Goal: Task Accomplishment & Management: Complete application form

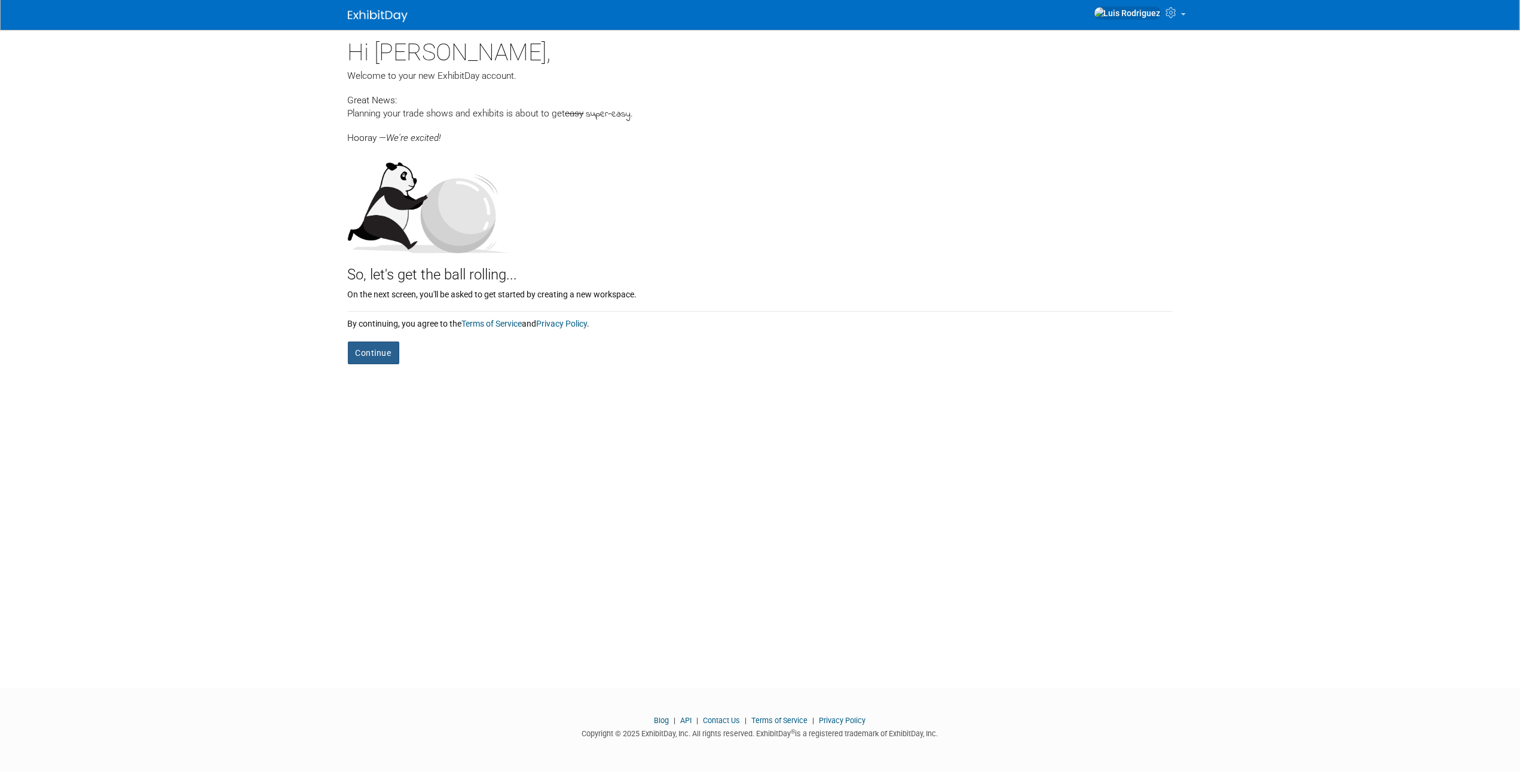
click at [376, 351] on button "Continue" at bounding box center [373, 353] width 51 height 22
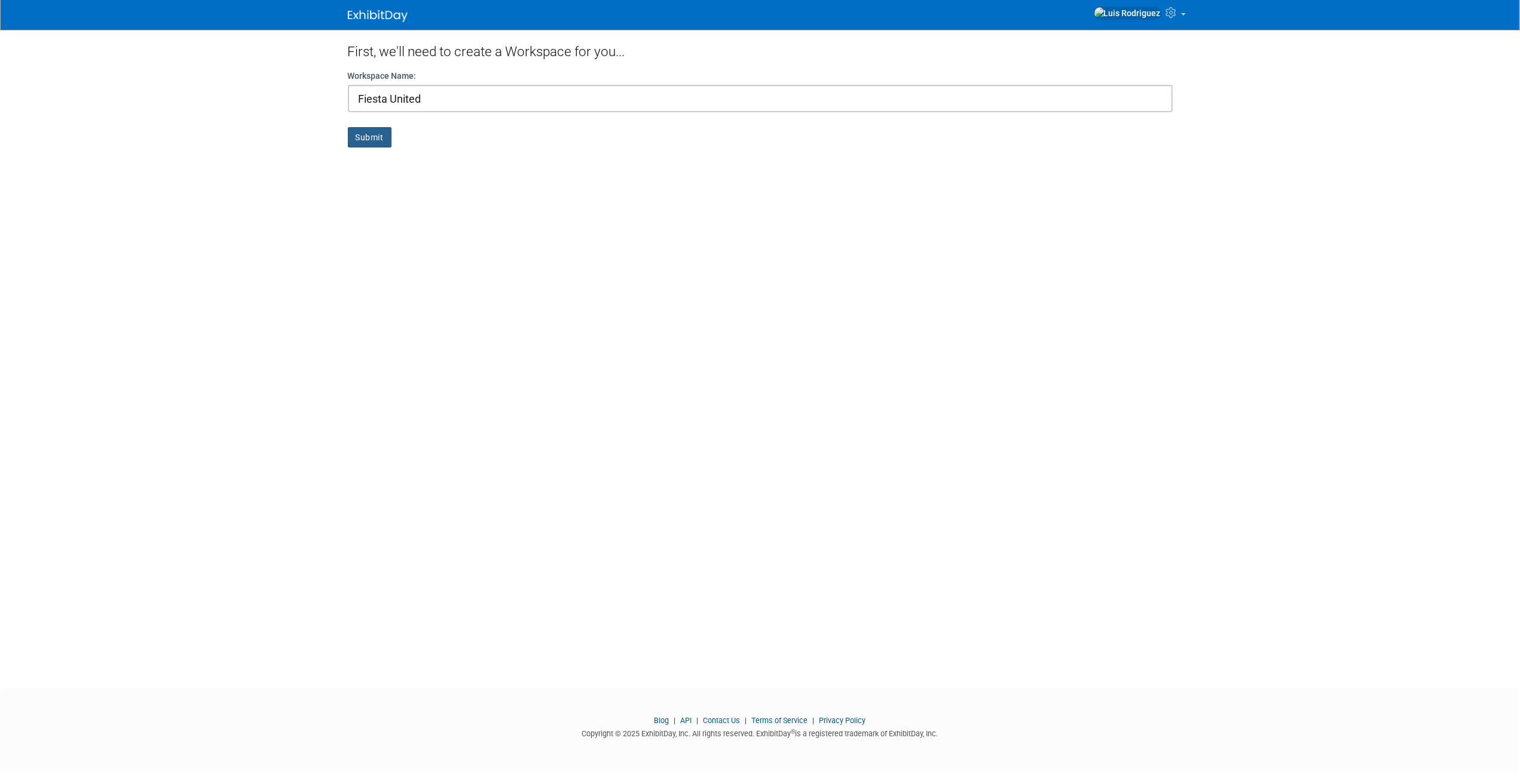
type input "Fiesta United"
click at [376, 138] on button "Submit" at bounding box center [369, 137] width 44 height 21
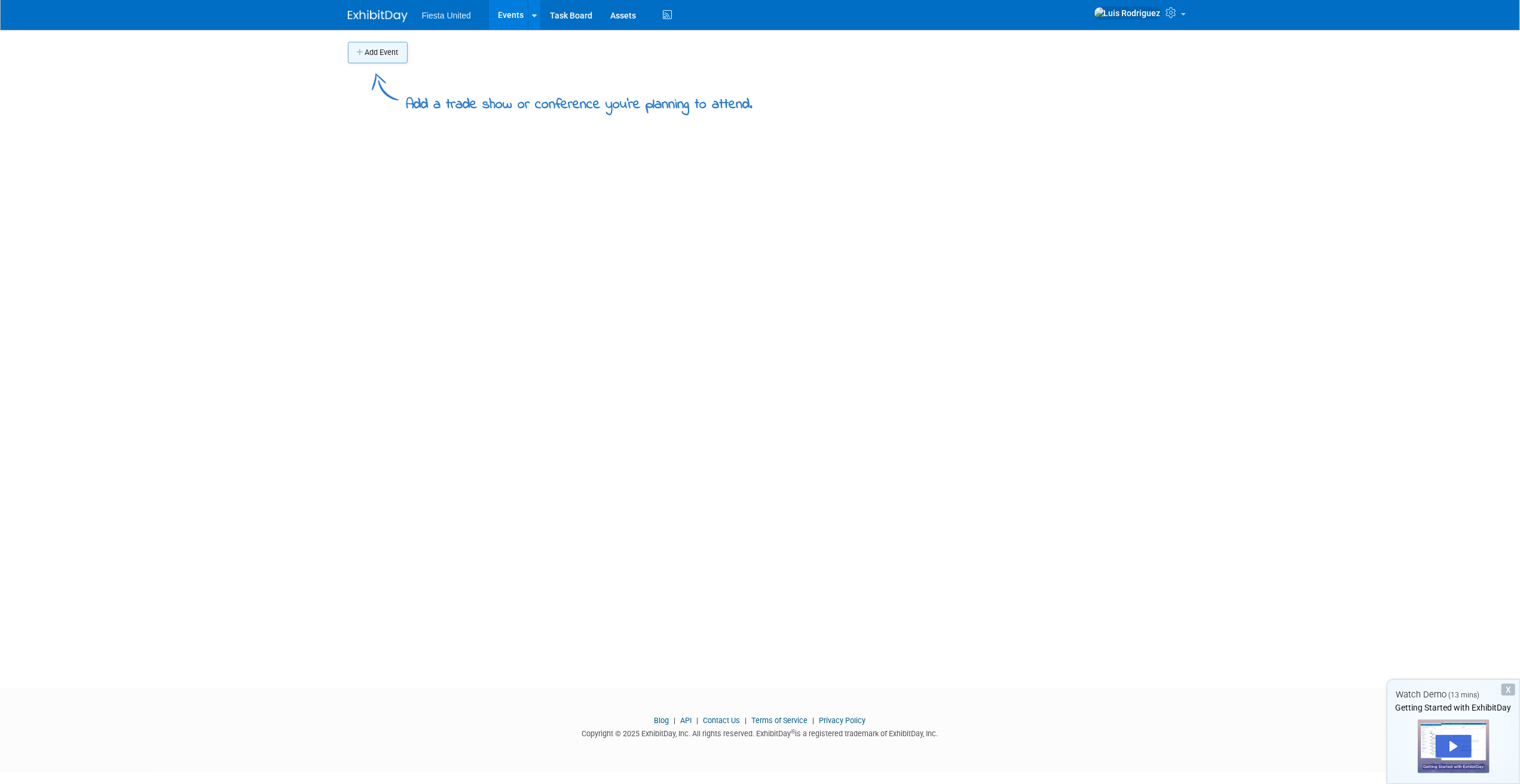
click at [369, 53] on button "Add Event" at bounding box center [377, 53] width 60 height 22
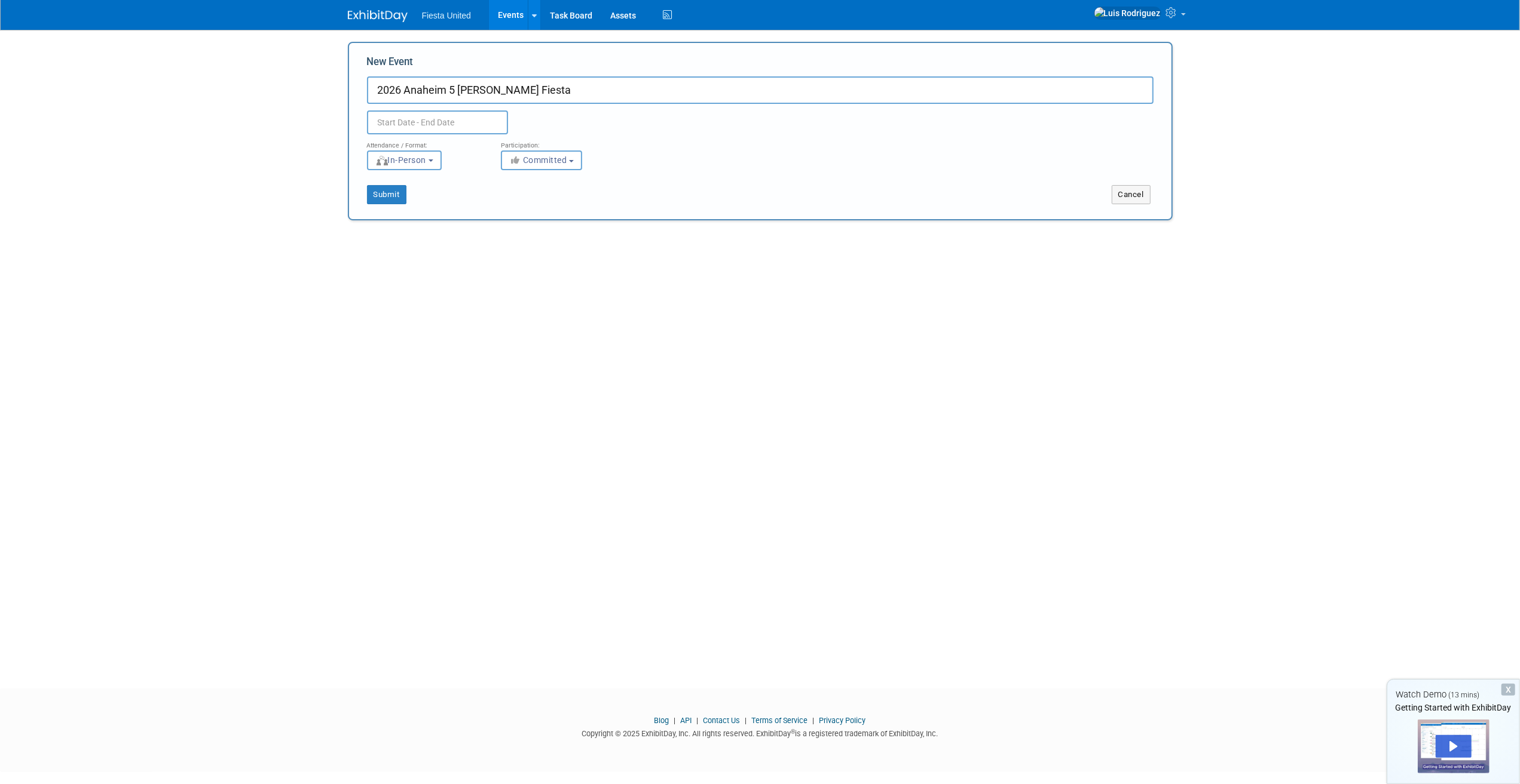
type input "2026 Anaheim 5 de Mayo Fiesta"
click at [536, 150] on icon at bounding box center [538, 149] width 8 height 8
select select "11"
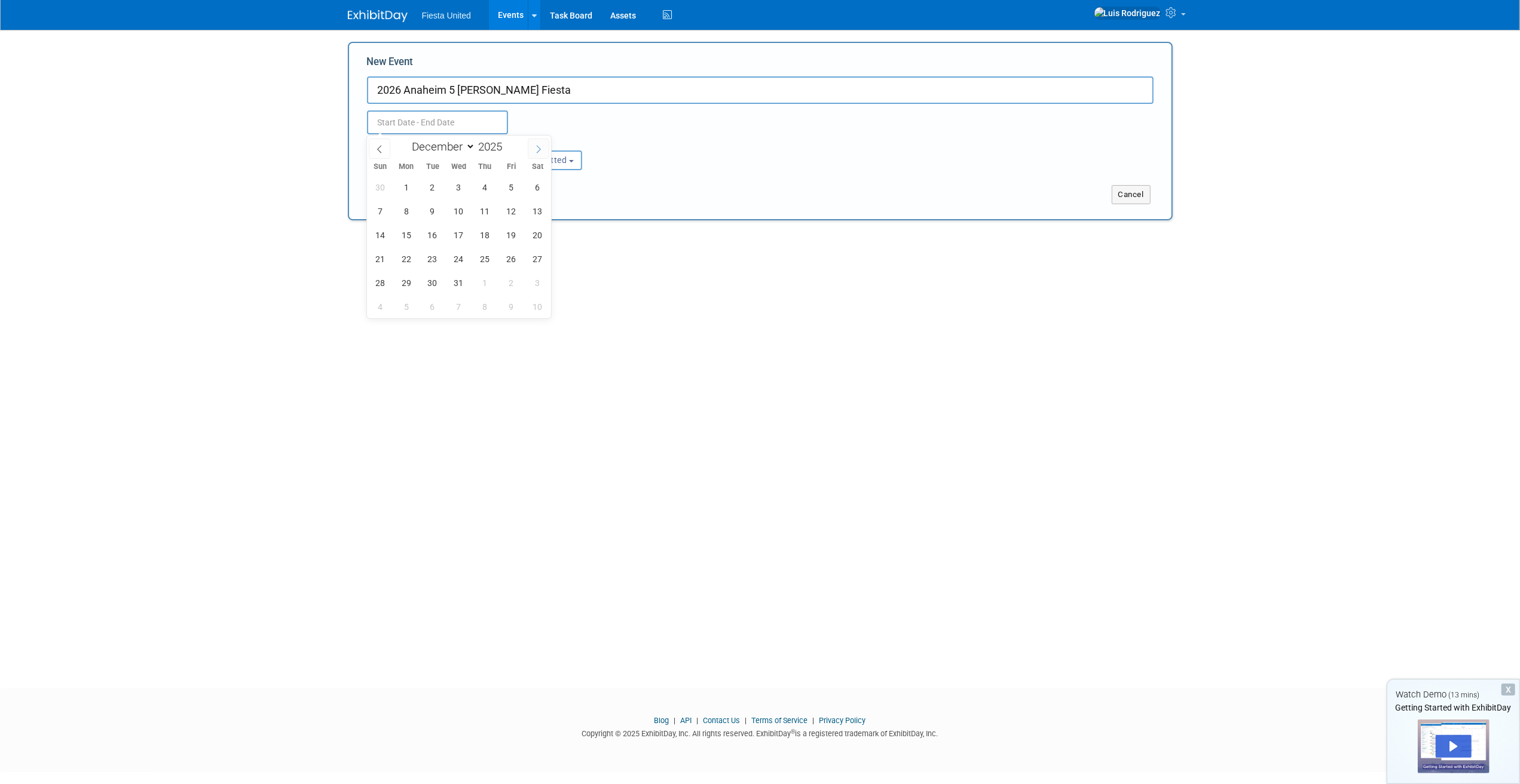
click at [536, 150] on icon at bounding box center [538, 149] width 8 height 8
type input "2026"
click at [536, 150] on icon at bounding box center [538, 149] width 8 height 8
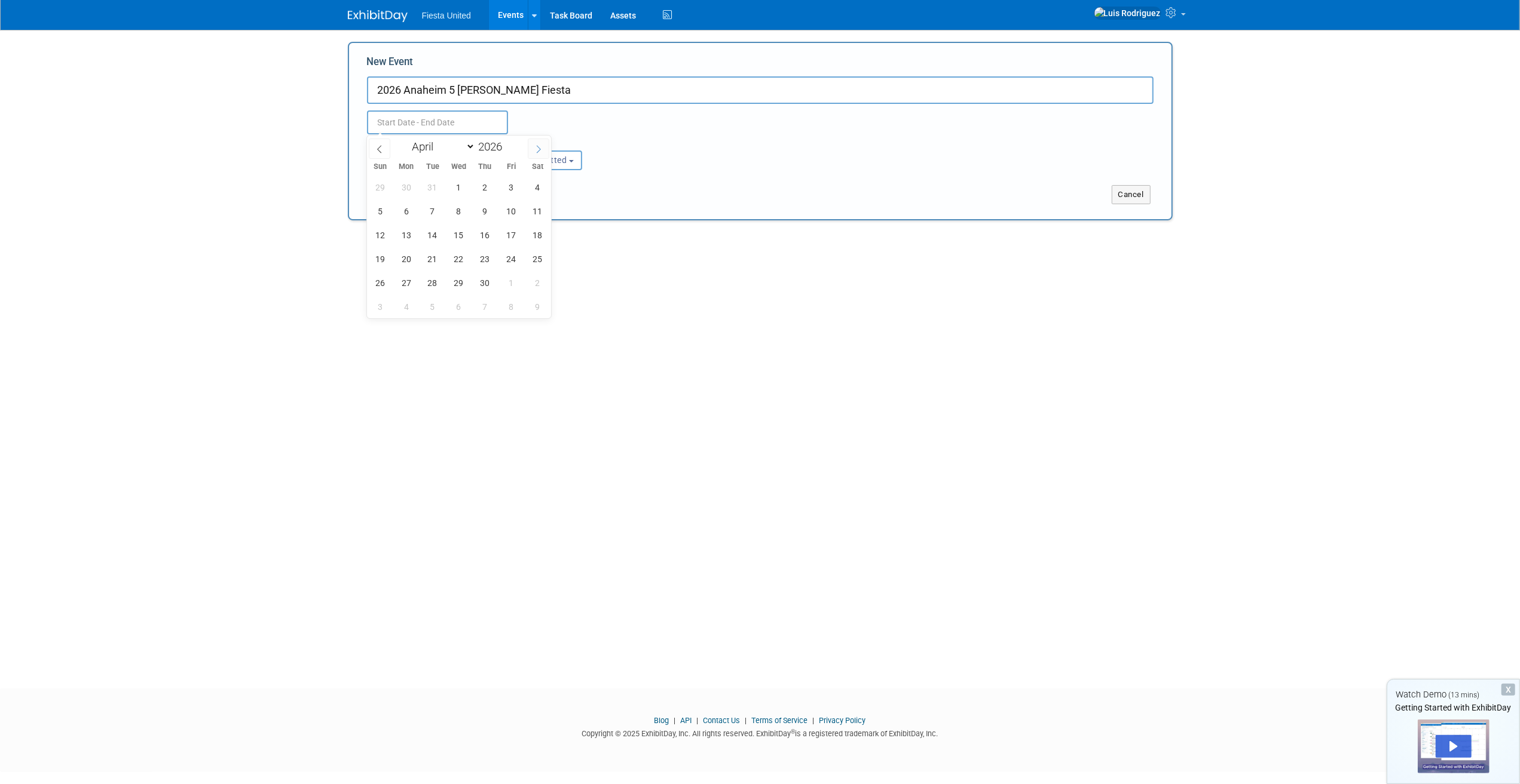
click at [536, 150] on icon at bounding box center [538, 149] width 8 height 8
select select "4"
click at [511, 189] on span "1" at bounding box center [511, 188] width 23 height 23
click at [381, 210] on span "3" at bounding box center [380, 211] width 23 height 23
type input "[DATE] to [DATE]"
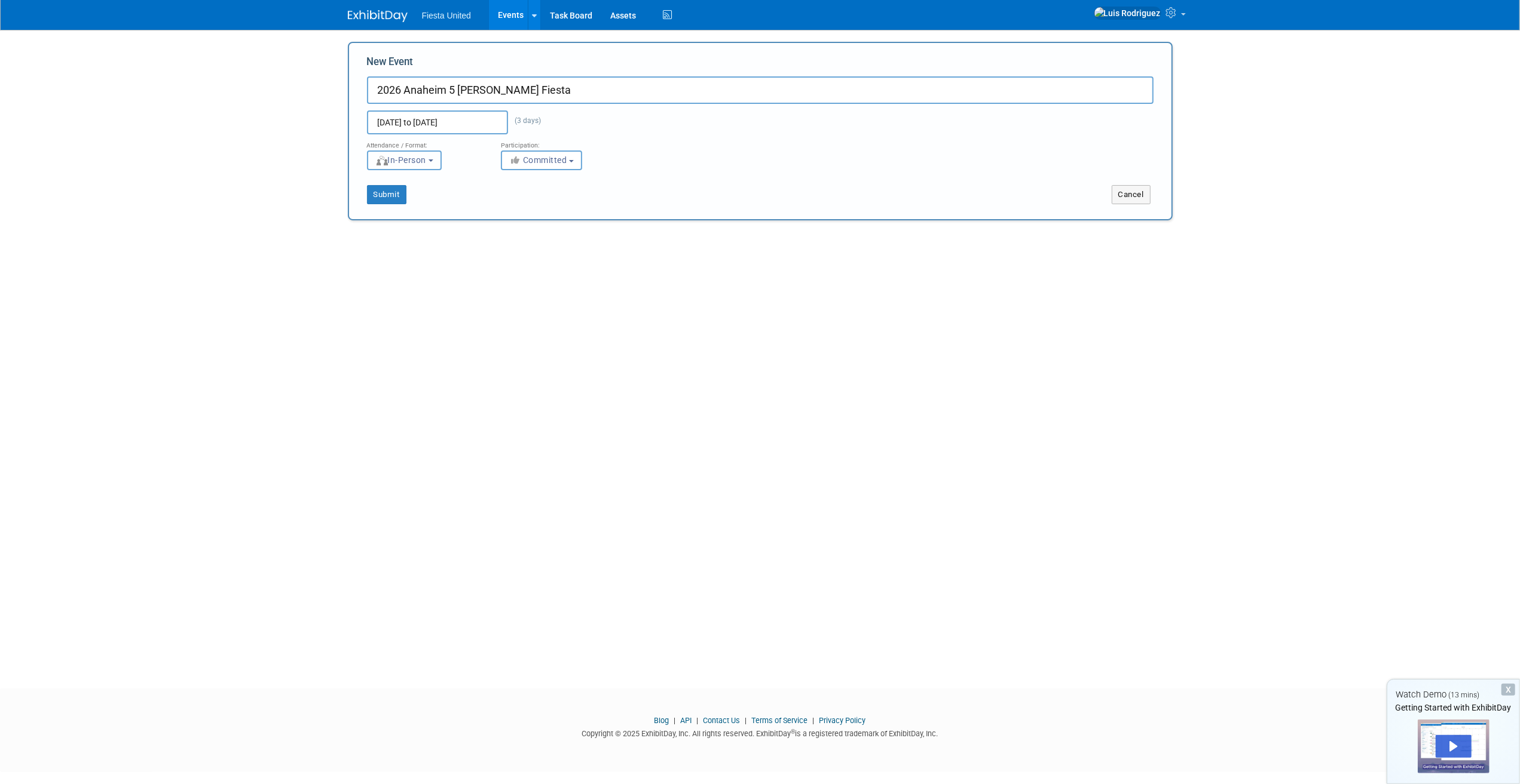
click at [434, 160] on button "In-Person" at bounding box center [403, 161] width 75 height 20
click at [431, 190] on label "In-Person" at bounding box center [408, 186] width 69 height 16
click at [378, 189] on input "In-Person" at bounding box center [374, 185] width 8 height 8
drag, startPoint x: 693, startPoint y: 180, endPoint x: 580, endPoint y: 172, distance: 113.3
click at [684, 180] on div "Submit Cancel" at bounding box center [759, 188] width 804 height 34
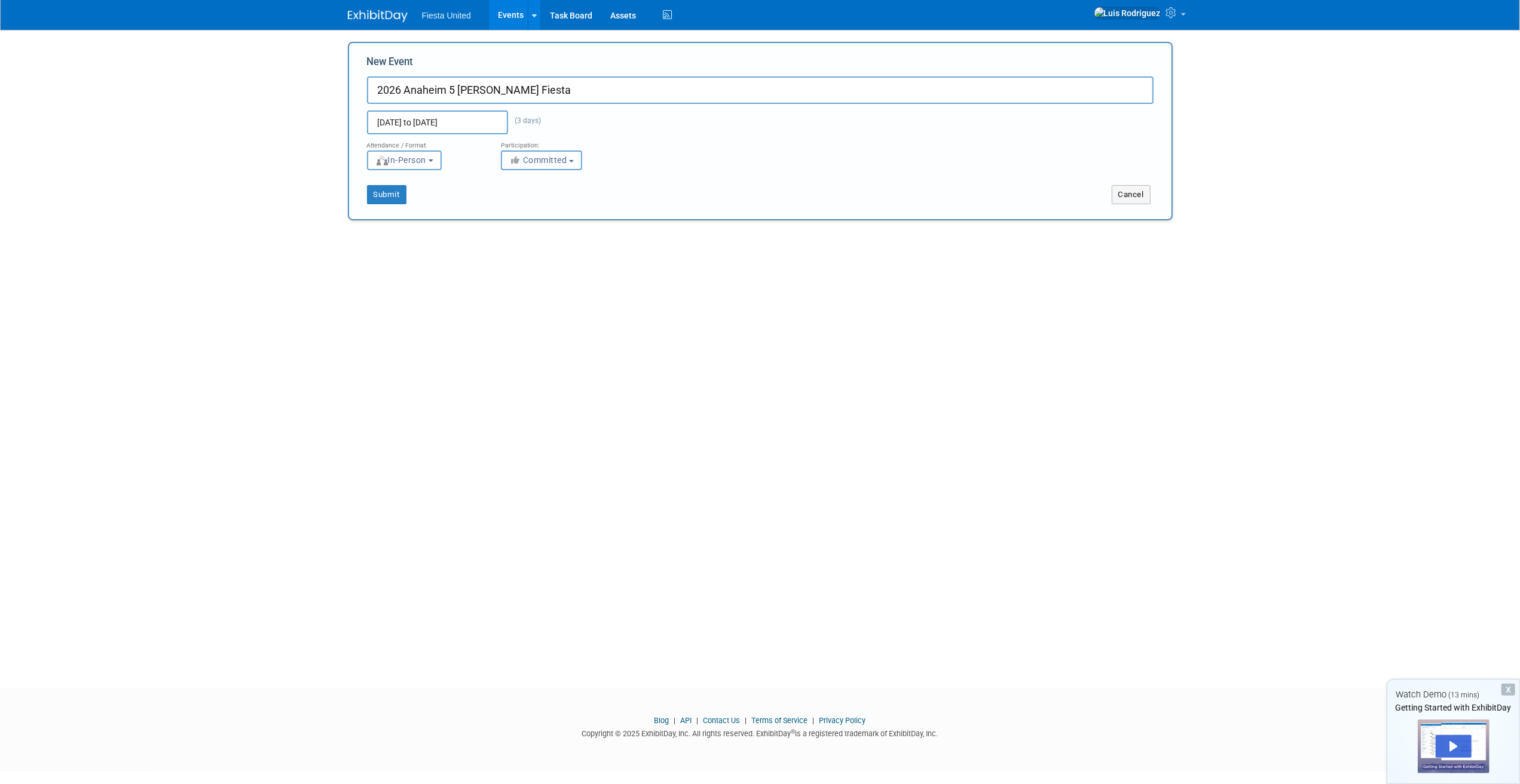
click at [570, 163] on button "Committed" at bounding box center [541, 161] width 81 height 20
click at [564, 181] on label "Committed" at bounding box center [547, 185] width 79 height 15
click at [512, 181] on input "Committed" at bounding box center [508, 185] width 8 height 8
click at [624, 374] on div "Add Event Add a trade show or conference you're planning to attend. New Event 2…" at bounding box center [760, 348] width 843 height 638
drag, startPoint x: 742, startPoint y: 435, endPoint x: 752, endPoint y: 437, distance: 10.2
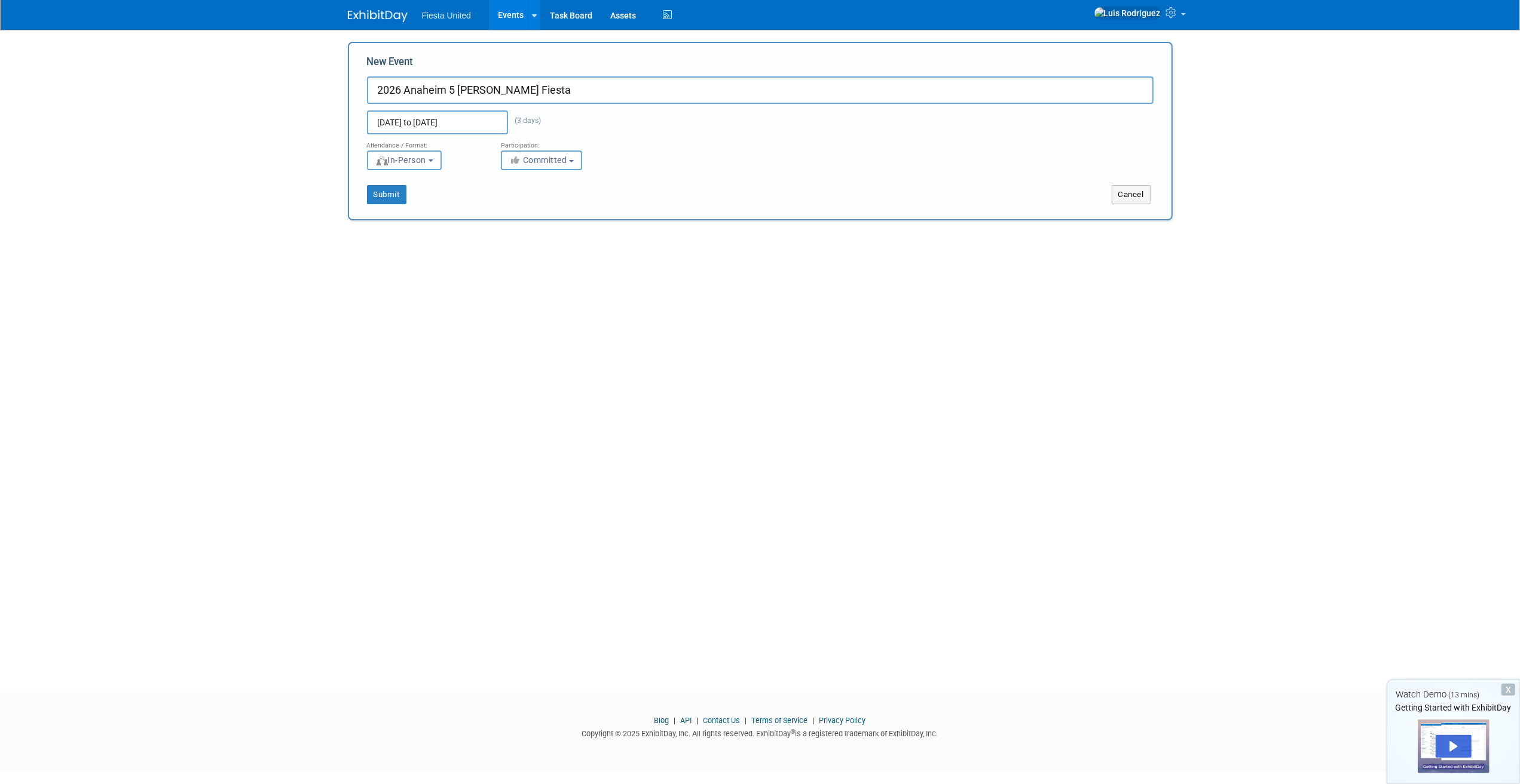
click at [749, 436] on div "Add Event Add a trade show or conference you're planning to attend. New Event 2…" at bounding box center [760, 348] width 843 height 638
drag, startPoint x: 753, startPoint y: 437, endPoint x: 740, endPoint y: 426, distance: 17.0
click at [754, 437] on div "Add Event Add a trade show or conference you're planning to attend. New Event 2…" at bounding box center [760, 348] width 843 height 638
click at [380, 190] on button "Submit" at bounding box center [386, 194] width 40 height 19
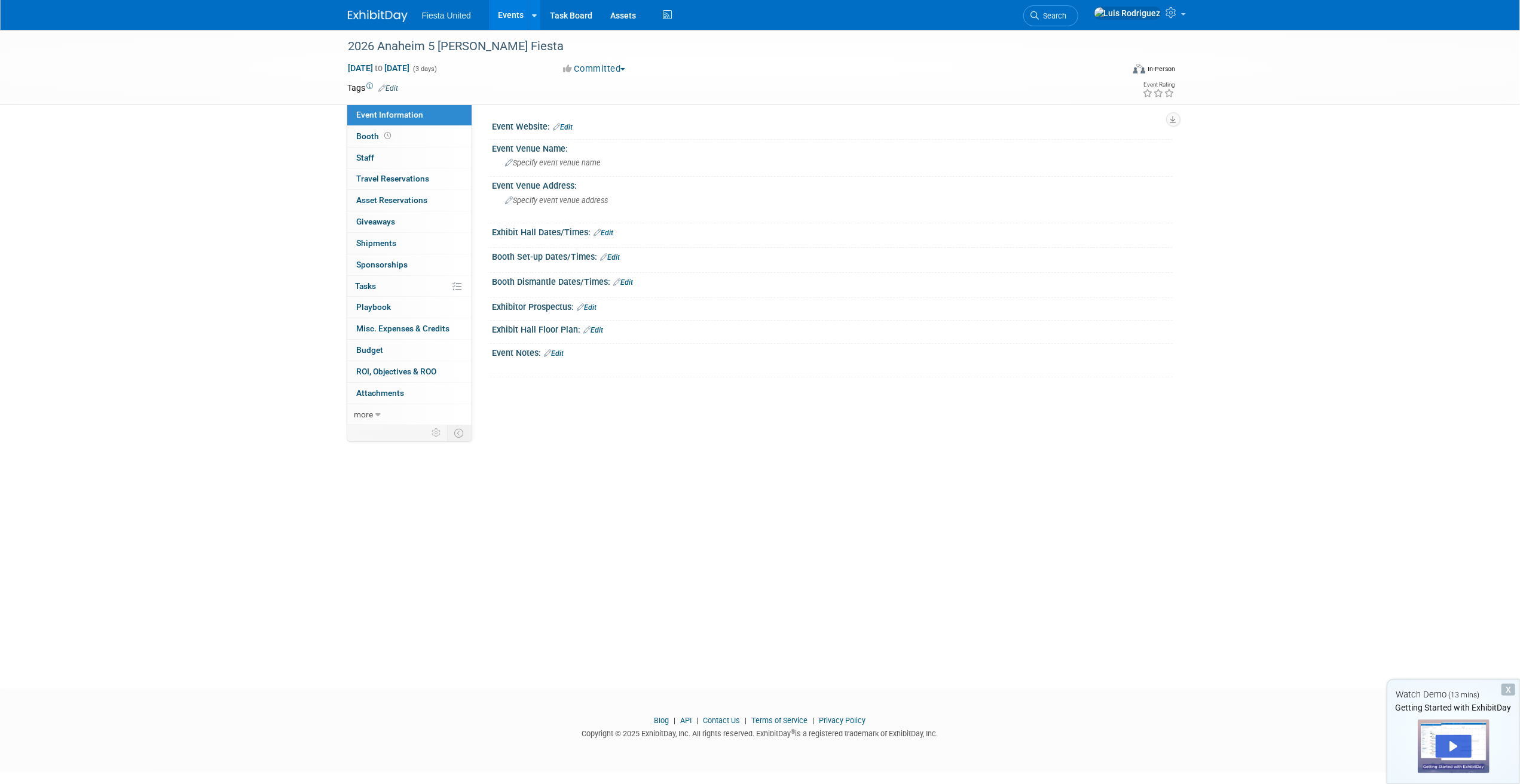
click at [568, 124] on link "Edit" at bounding box center [563, 127] width 20 height 8
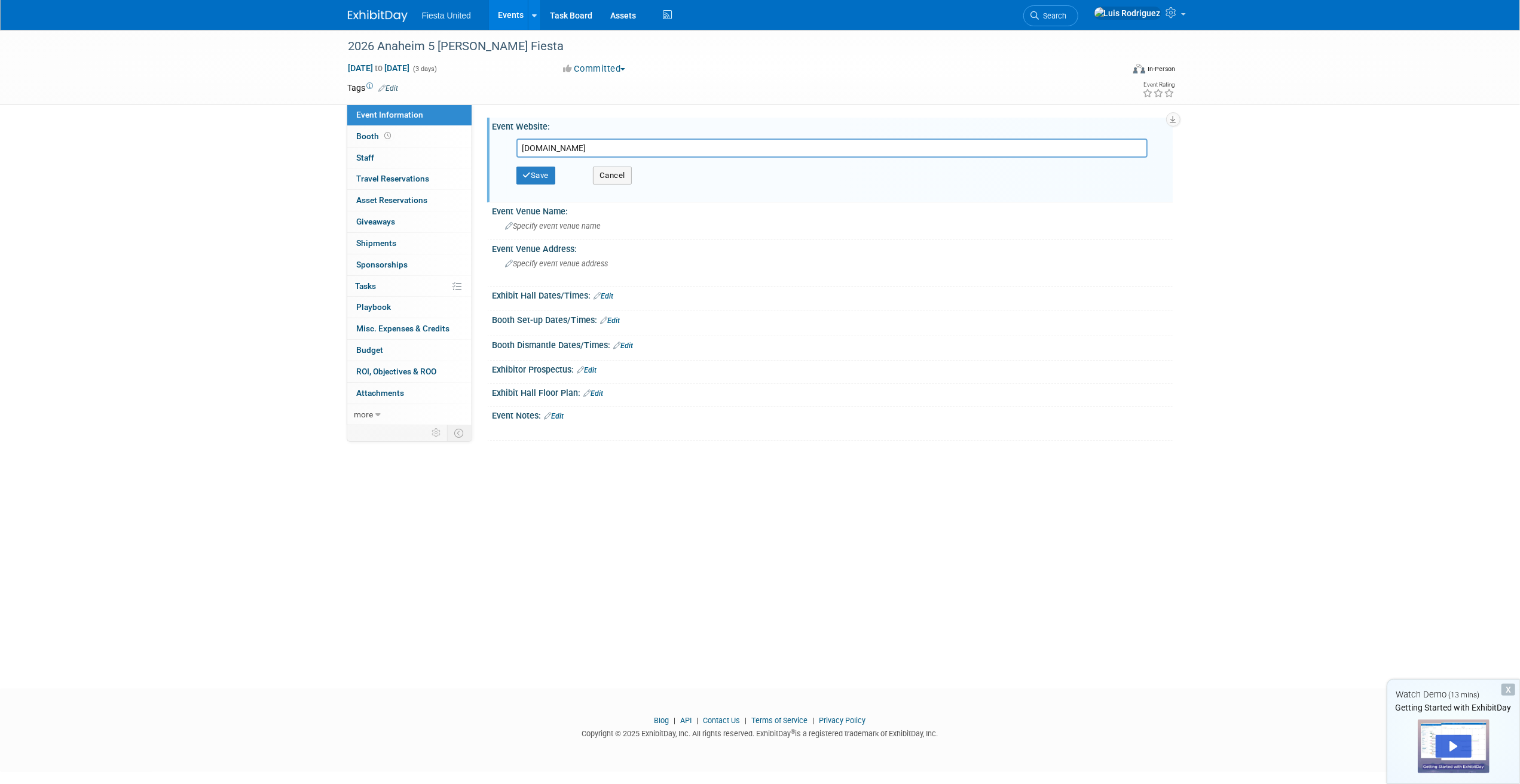
type input "[DOMAIN_NAME]"
click at [540, 176] on button "Save" at bounding box center [536, 176] width 40 height 18
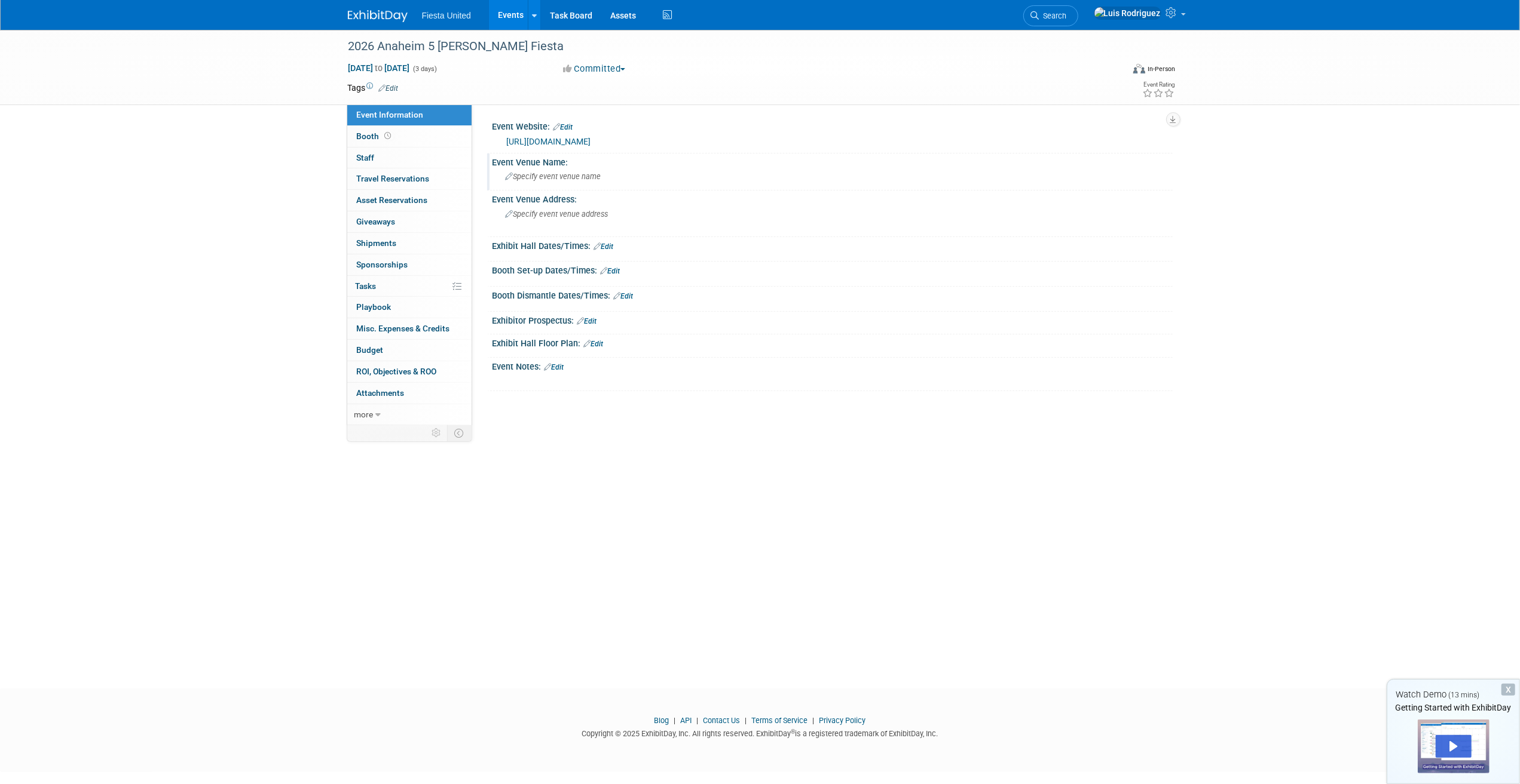
click at [556, 176] on span "Specify event venue name" at bounding box center [553, 177] width 95 height 9
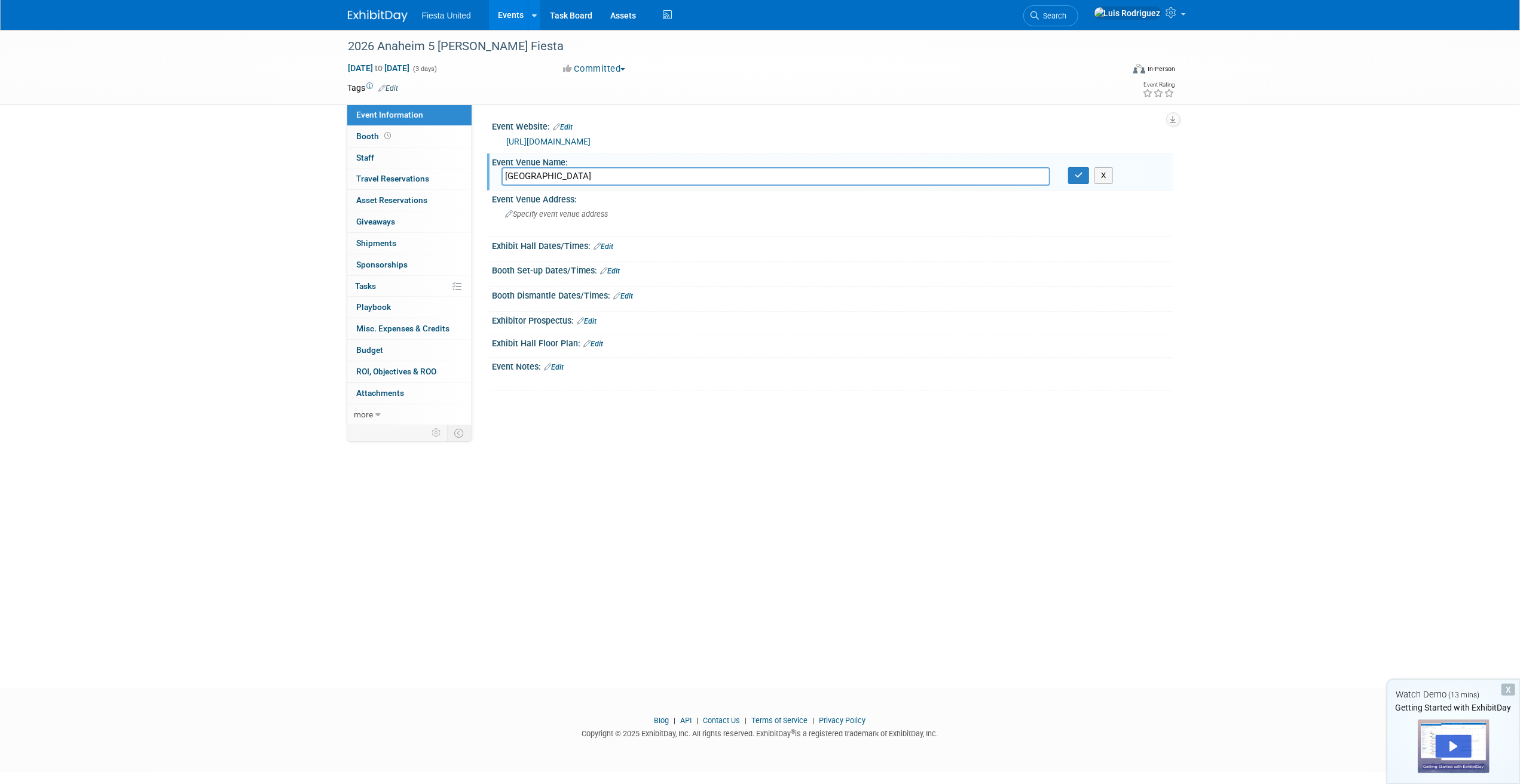
type input "[GEOGRAPHIC_DATA]"
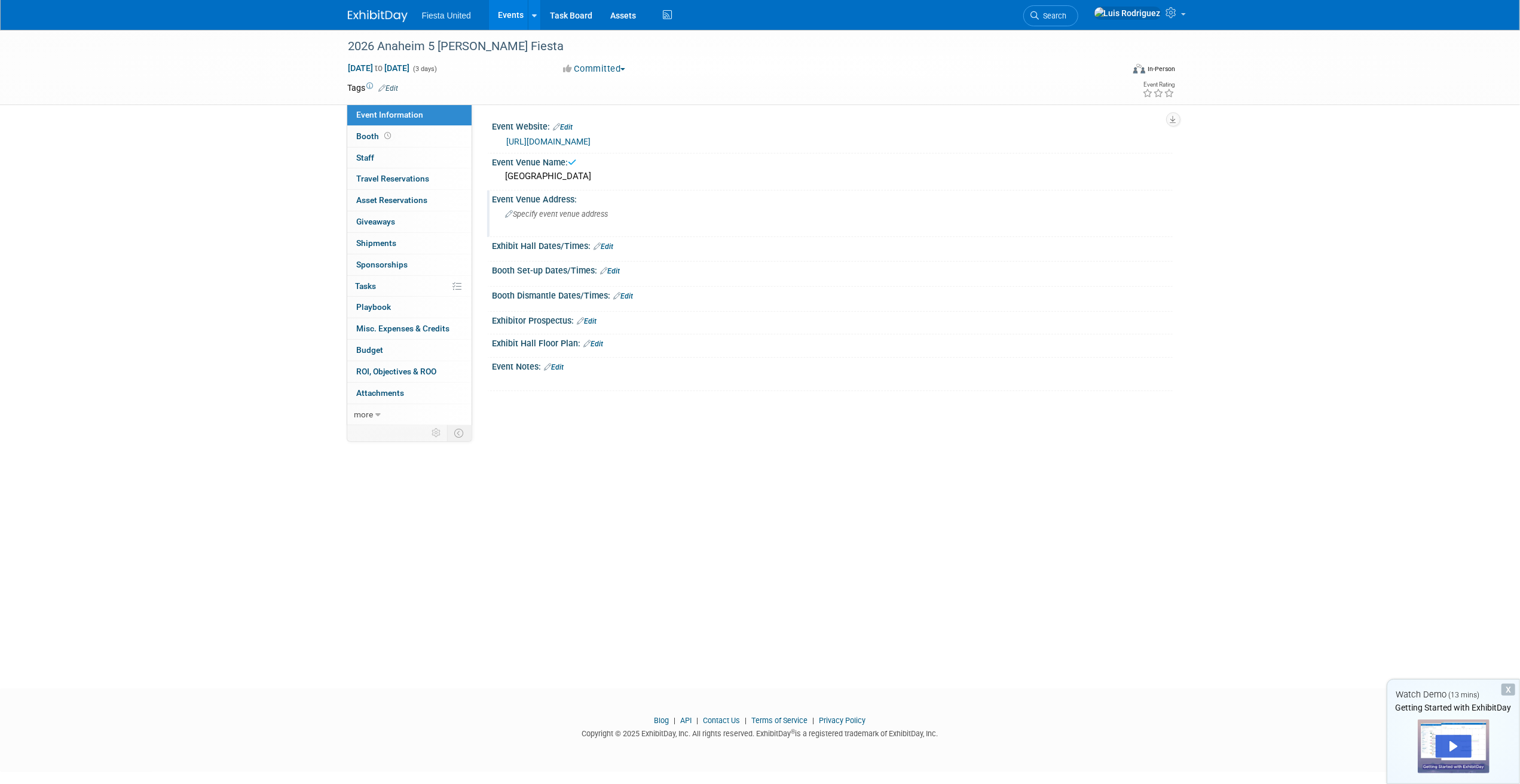
click at [543, 216] on span "Specify event venue address" at bounding box center [557, 215] width 102 height 9
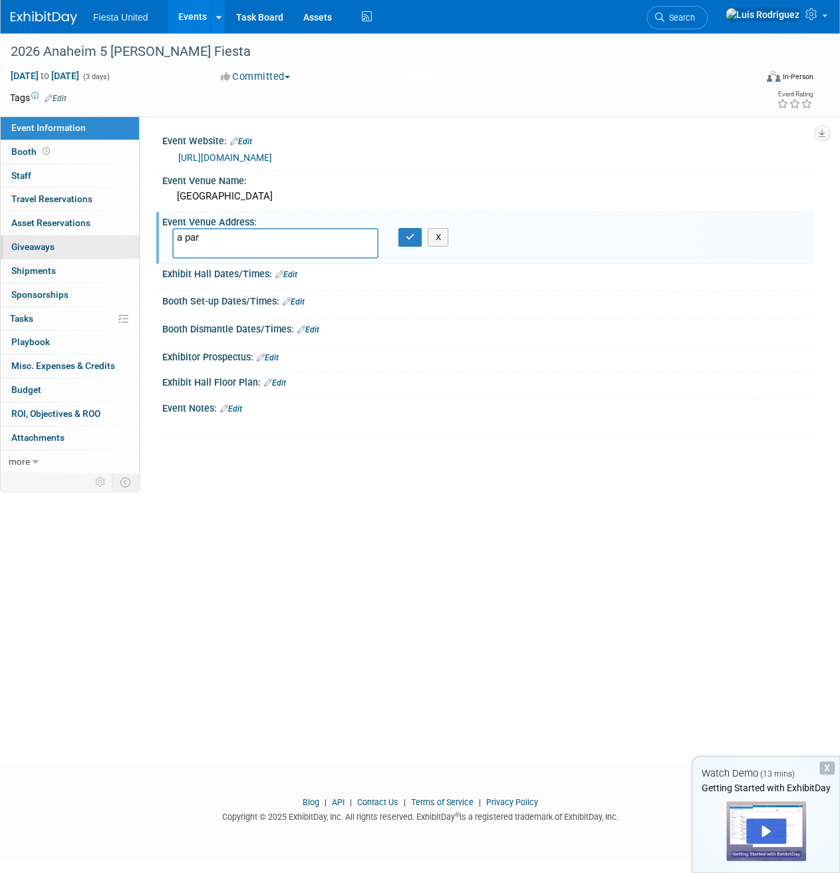
drag, startPoint x: 246, startPoint y: 237, endPoint x: 118, endPoint y: 235, distance: 127.8
click at [118, 235] on div "Event Information Event Info Booth Booth 0 Staff 0 Staff 0 Travel Reservations …" at bounding box center [420, 252] width 840 height 438
type textarea "[STREET_ADDRESS]"
click at [404, 240] on button "button" at bounding box center [410, 237] width 24 height 19
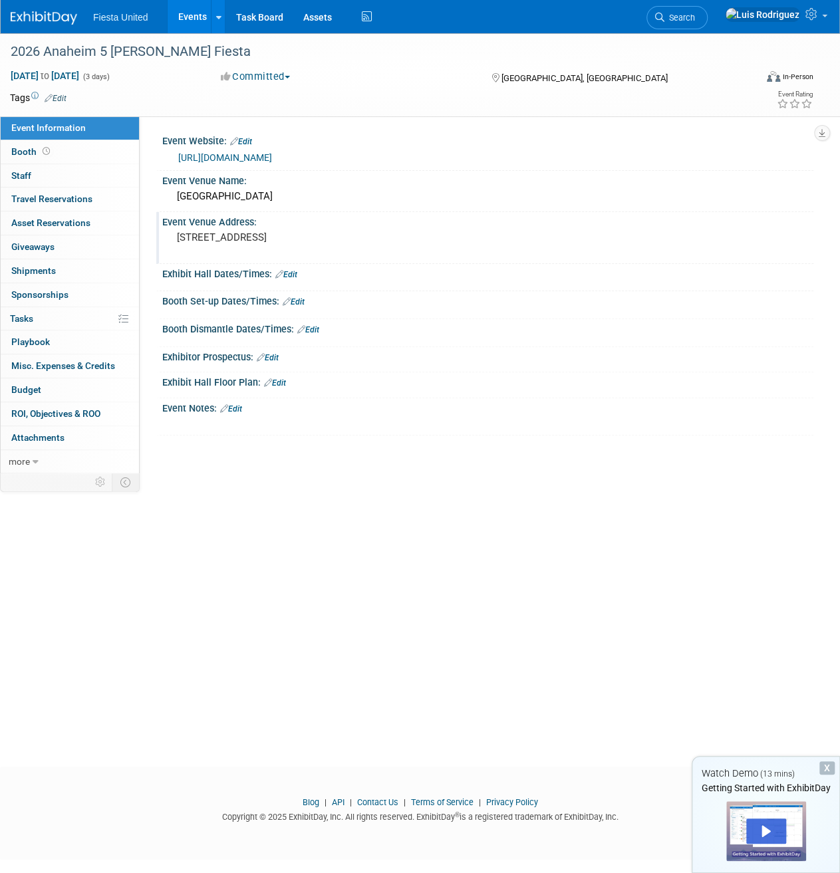
click at [299, 299] on link "Edit" at bounding box center [294, 301] width 22 height 9
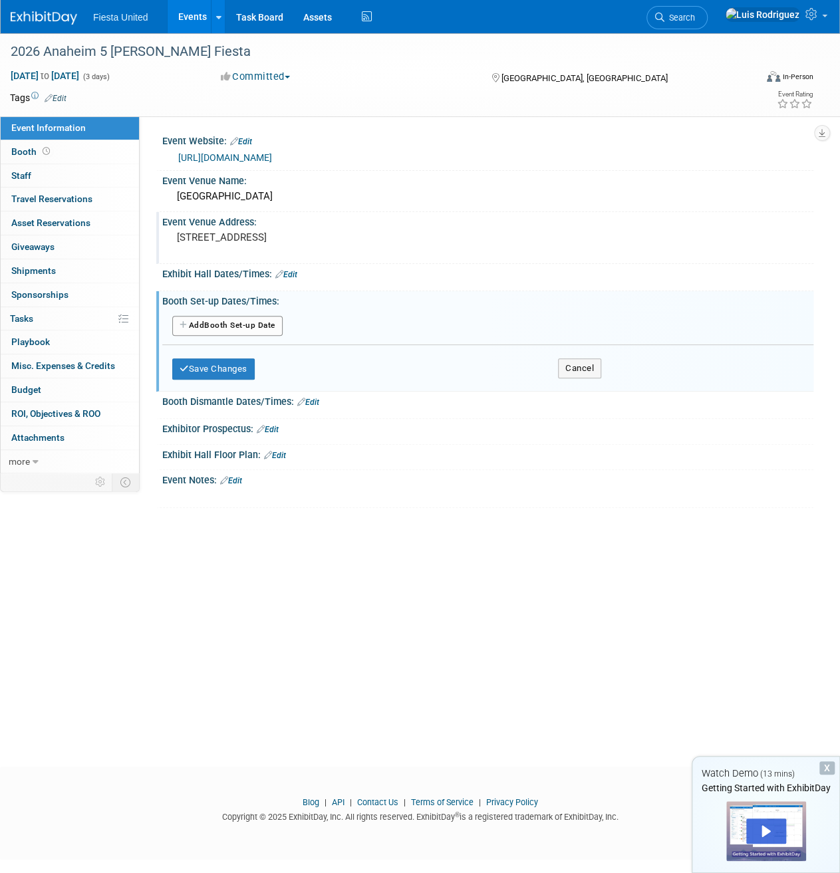
click at [229, 327] on button "Add Another Booth Set-up Date" at bounding box center [227, 326] width 110 height 20
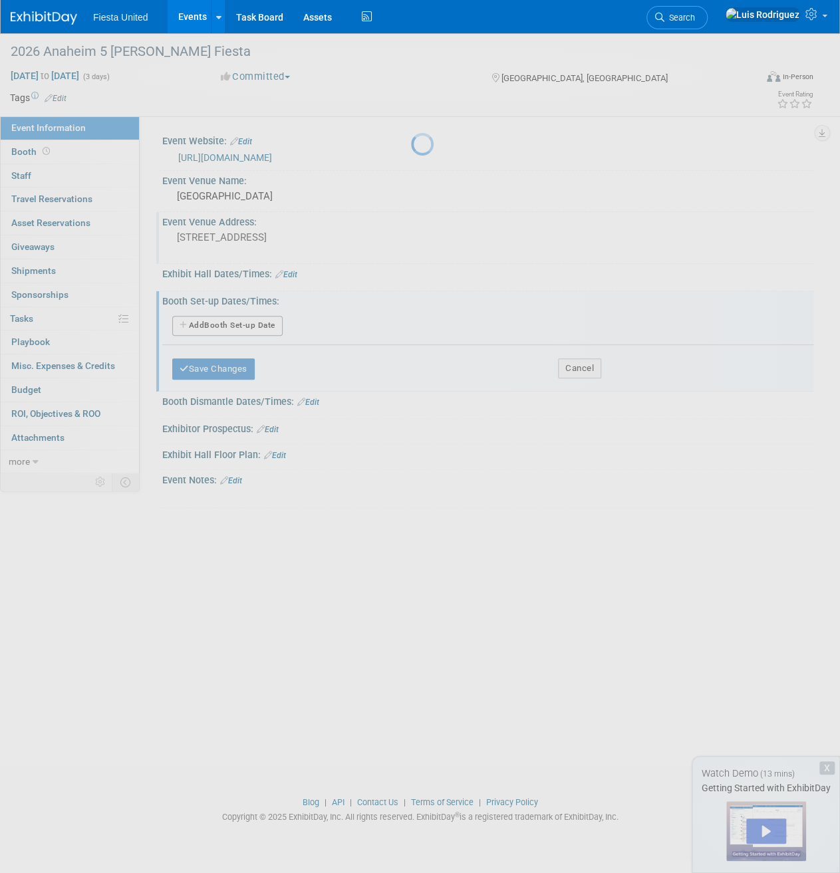
select select "4"
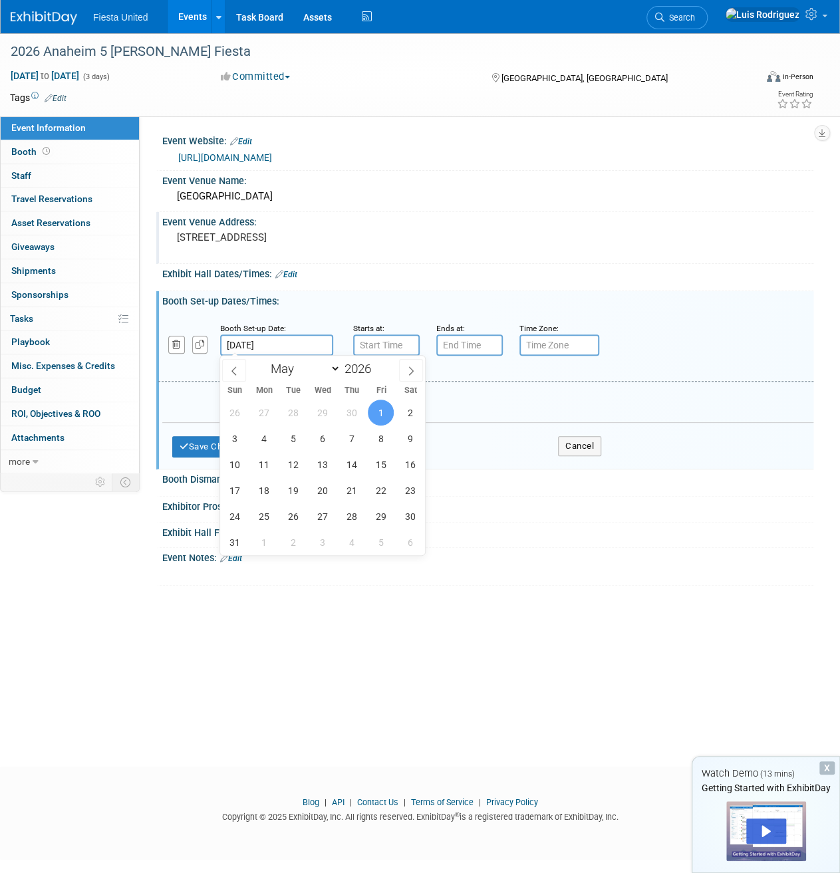
click at [293, 343] on input "[DATE]" at bounding box center [276, 345] width 113 height 21
click at [374, 413] on span "1" at bounding box center [381, 413] width 26 height 26
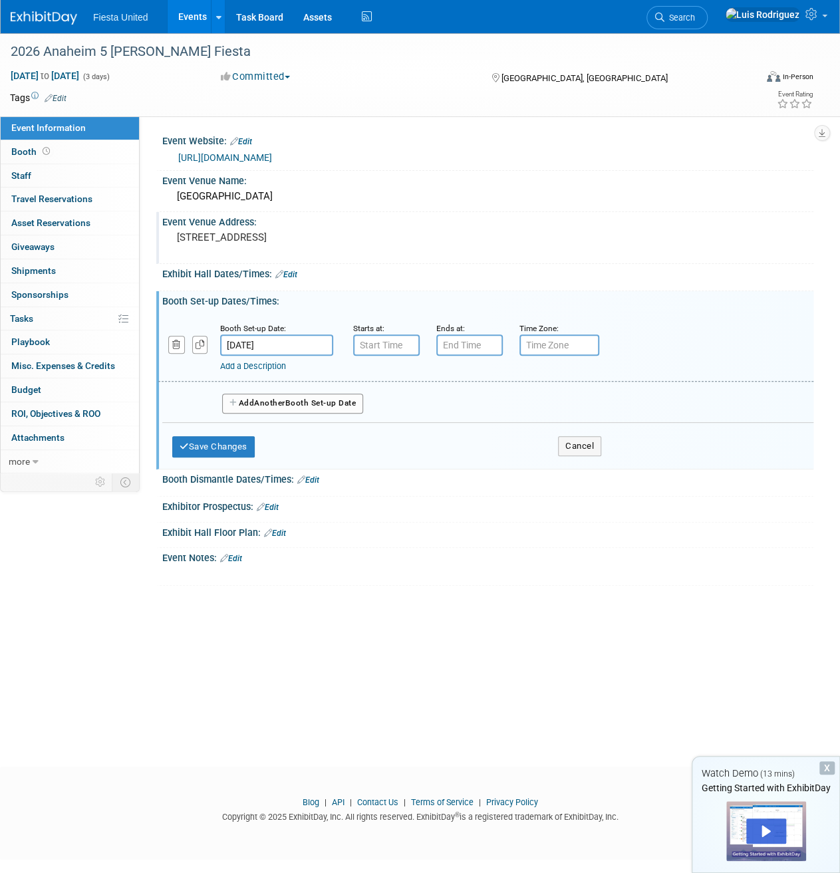
type input "7:00 AM"
click at [377, 341] on input "7:00 AM" at bounding box center [386, 345] width 67 height 21
click at [387, 436] on span at bounding box center [384, 435] width 23 height 23
click at [499, 405] on button "AM" at bounding box center [501, 406] width 24 height 23
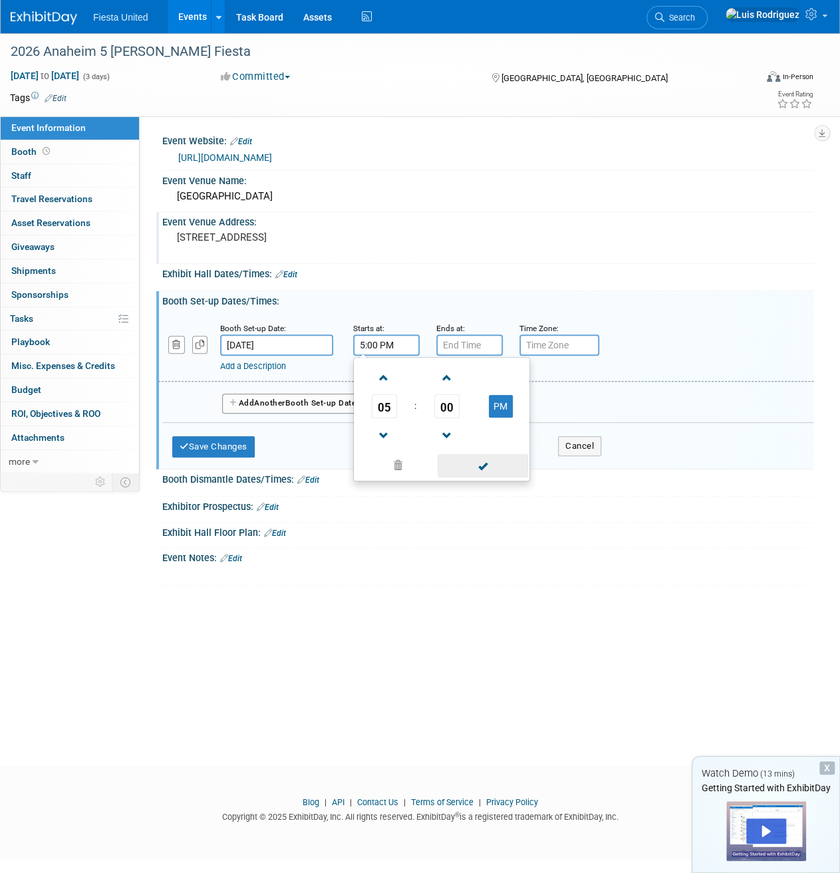
click at [480, 463] on span at bounding box center [483, 465] width 90 height 23
type input "5:00 PM"
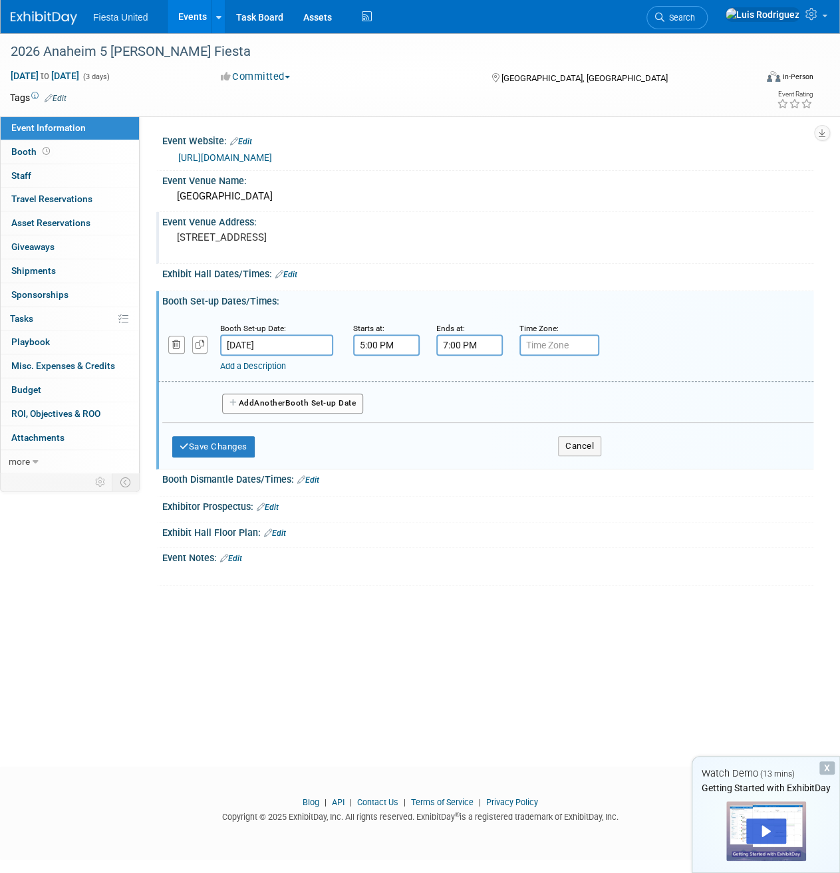
click at [458, 345] on input "7:00 PM" at bounding box center [469, 345] width 67 height 21
click at [468, 434] on span at bounding box center [467, 435] width 23 height 23
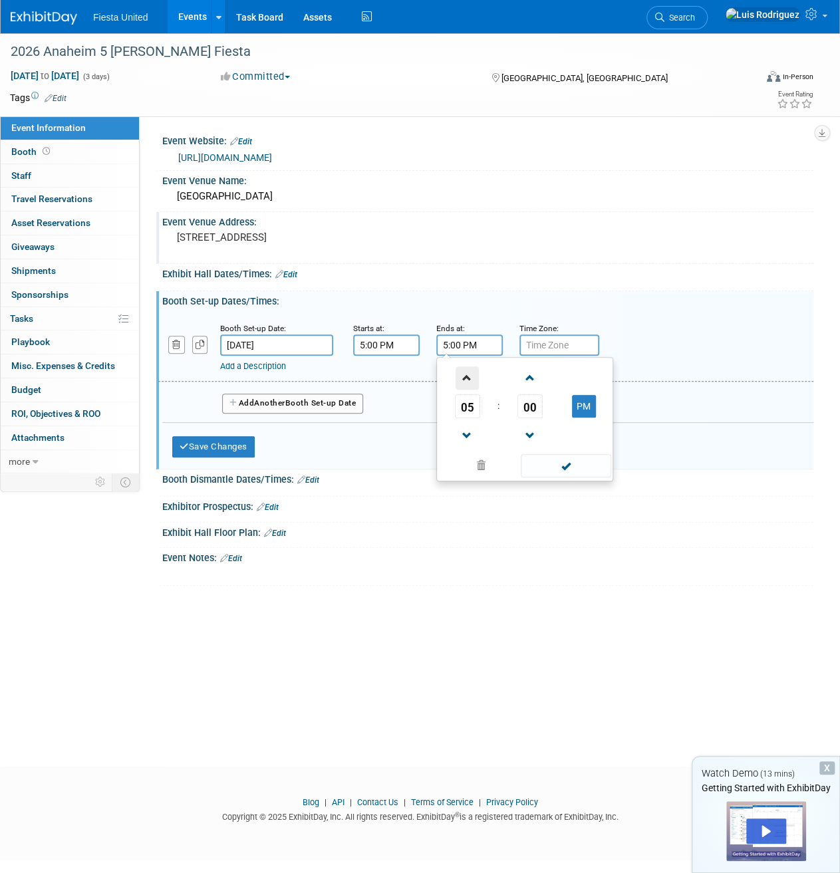
click at [470, 370] on span at bounding box center [467, 378] width 23 height 23
click at [470, 372] on span at bounding box center [467, 378] width 23 height 23
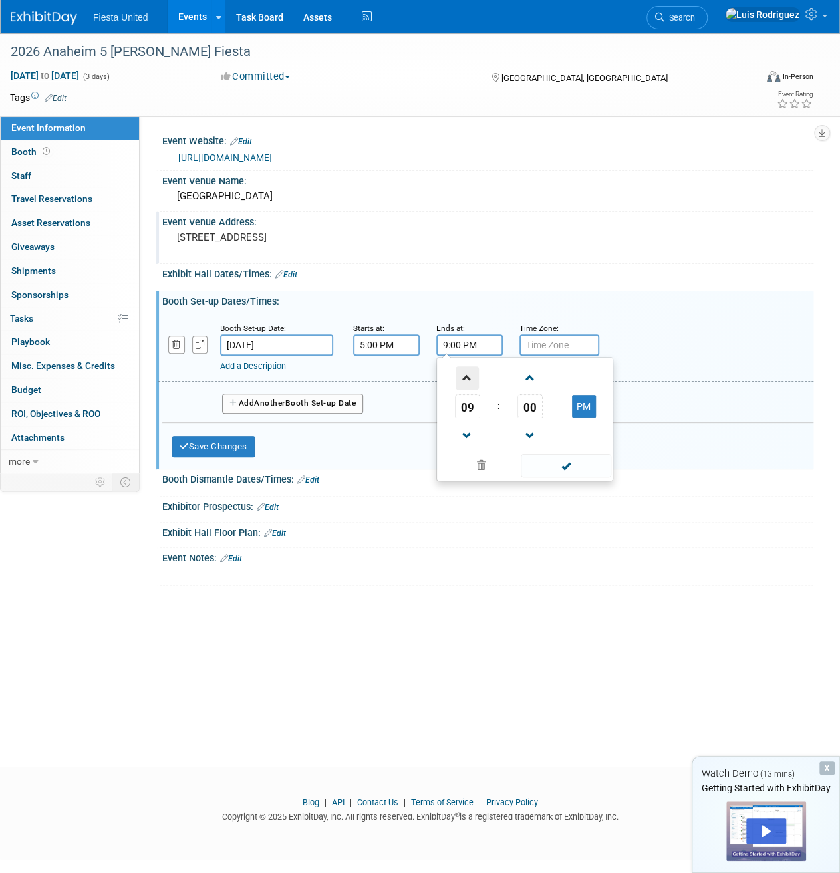
type input "10:00 PM"
click at [561, 466] on span at bounding box center [566, 465] width 90 height 23
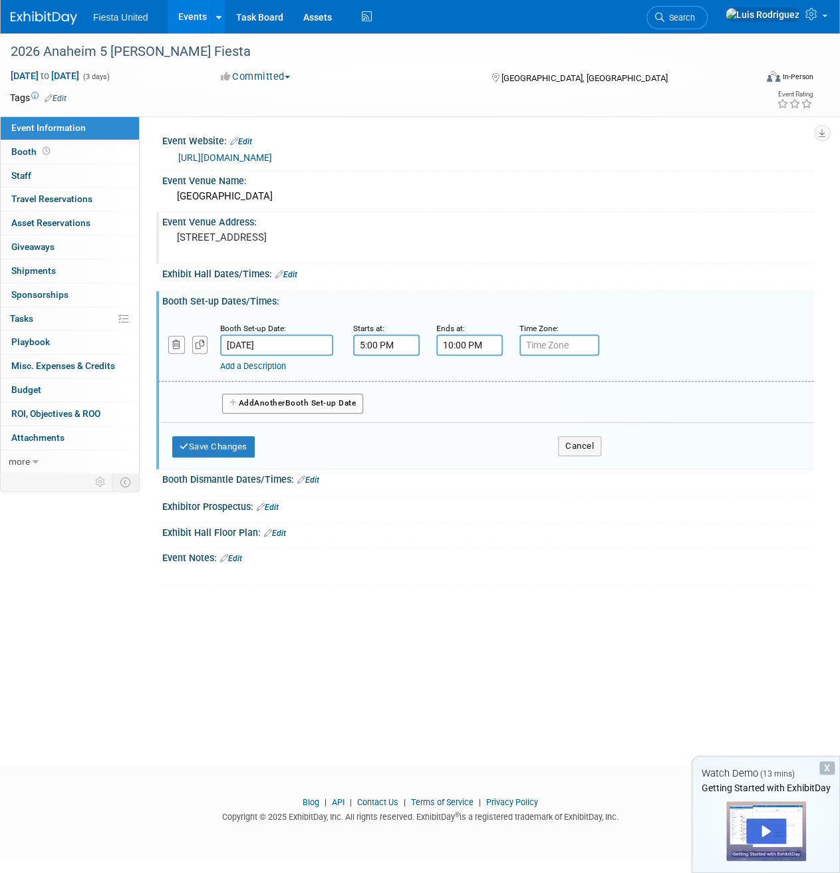
click at [551, 344] on input "text" at bounding box center [560, 345] width 80 height 21
type input "PST"
click at [305, 400] on button "Add Another Booth Set-up Date" at bounding box center [292, 404] width 141 height 20
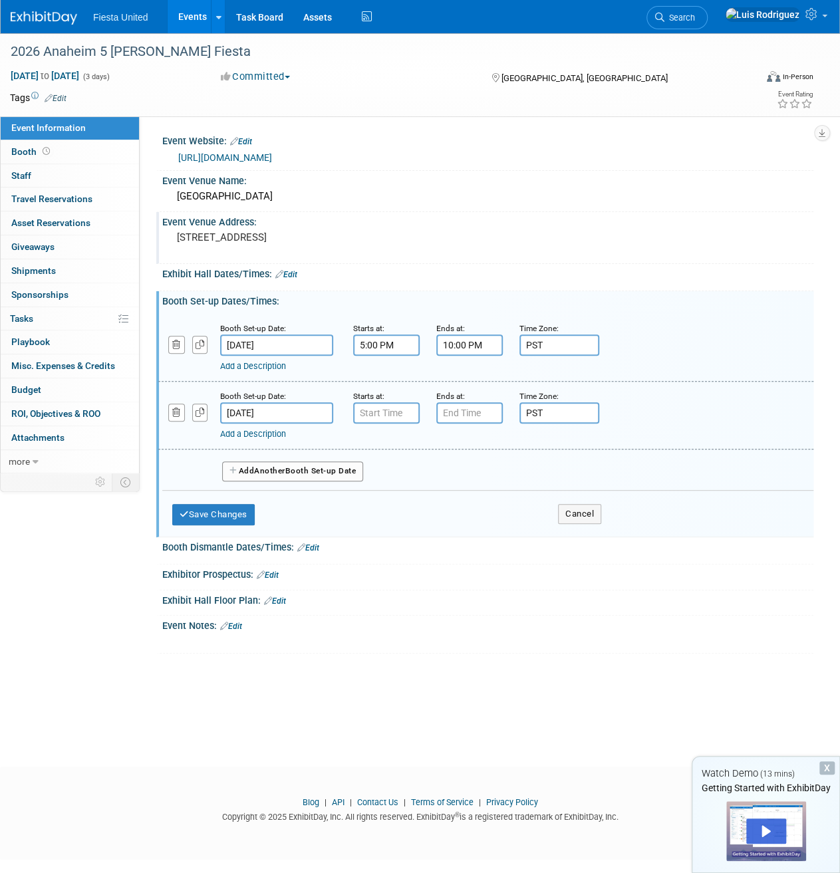
type input "7:00 AM"
click at [392, 410] on input "7:00 AM" at bounding box center [386, 412] width 67 height 21
click at [470, 412] on input "7:00 PM" at bounding box center [469, 412] width 67 height 21
drag, startPoint x: 446, startPoint y: 413, endPoint x: 436, endPoint y: 409, distance: 10.7
click at [436, 409] on input "7:00 PM" at bounding box center [469, 412] width 67 height 21
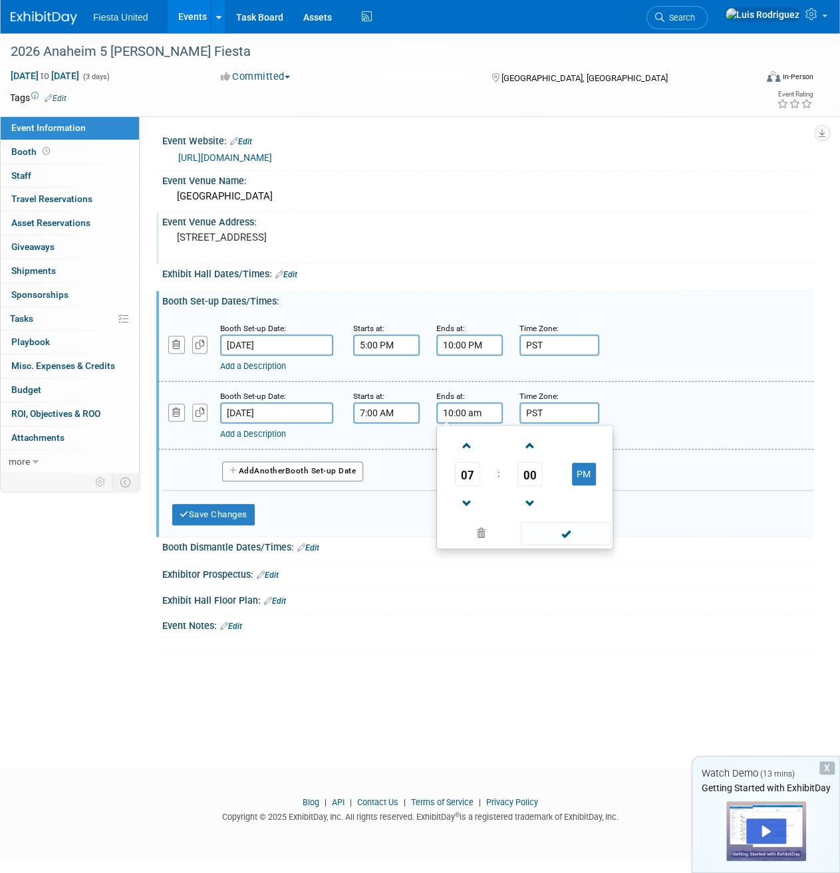
type input "10:00 AM"
click at [293, 470] on button "Add Another Booth Set-up Date" at bounding box center [292, 472] width 141 height 20
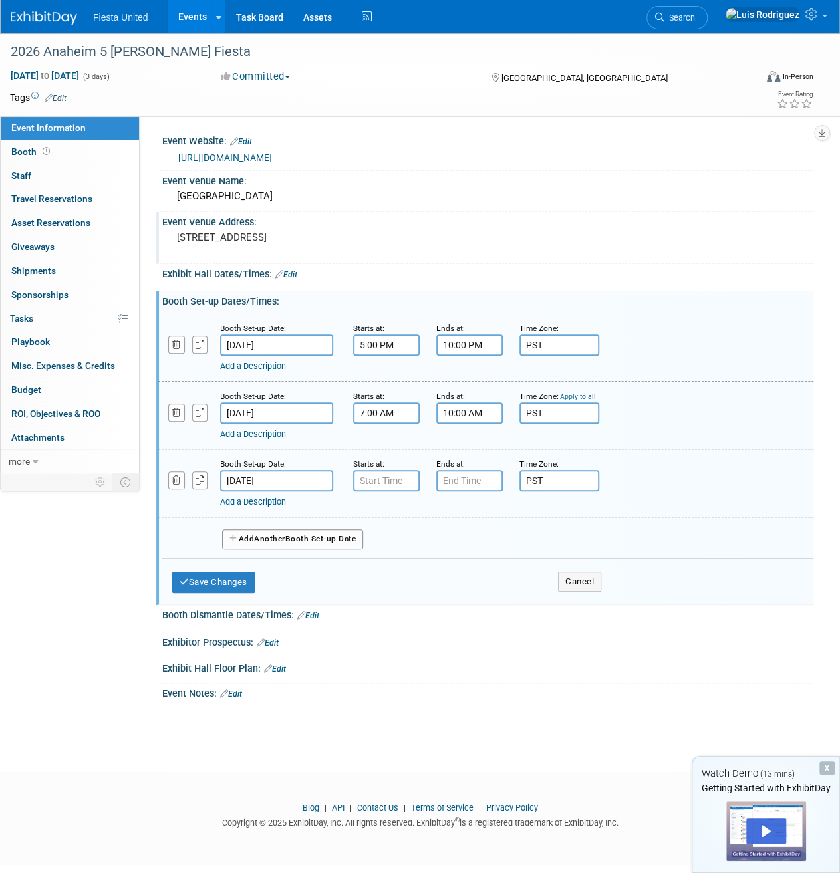
type input "7:00 AM"
click at [381, 478] on input "7:00 AM" at bounding box center [386, 480] width 67 height 21
type input "6:00 AM"
type input "7:00 PM"
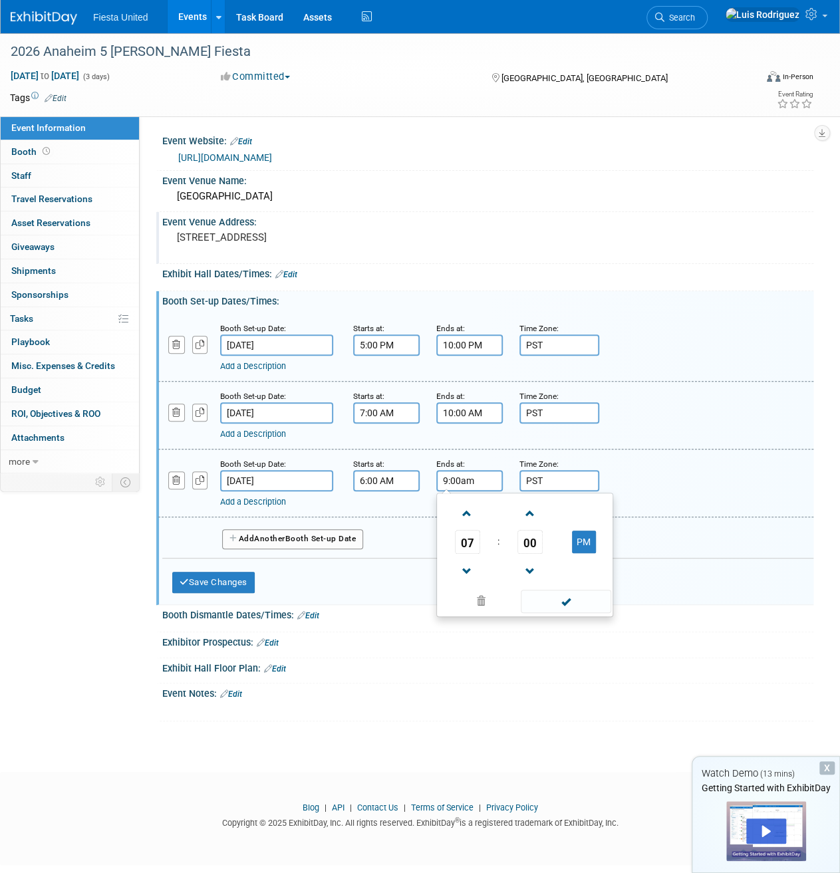
type input "9:00 AM"
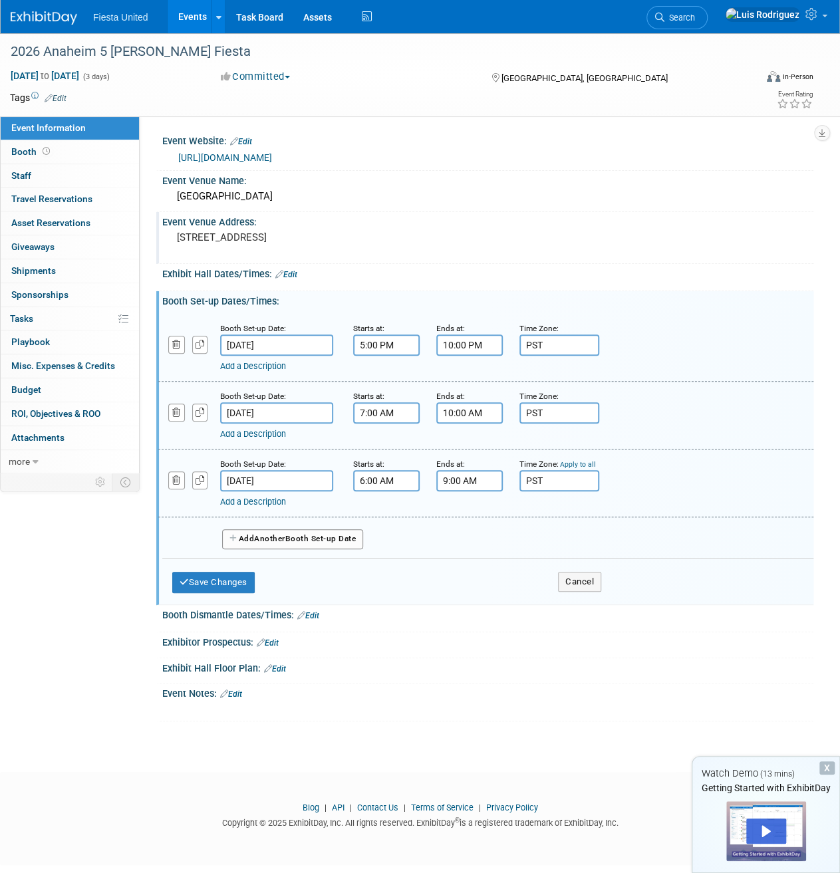
click at [366, 406] on input "7:00 AM" at bounding box center [386, 412] width 67 height 21
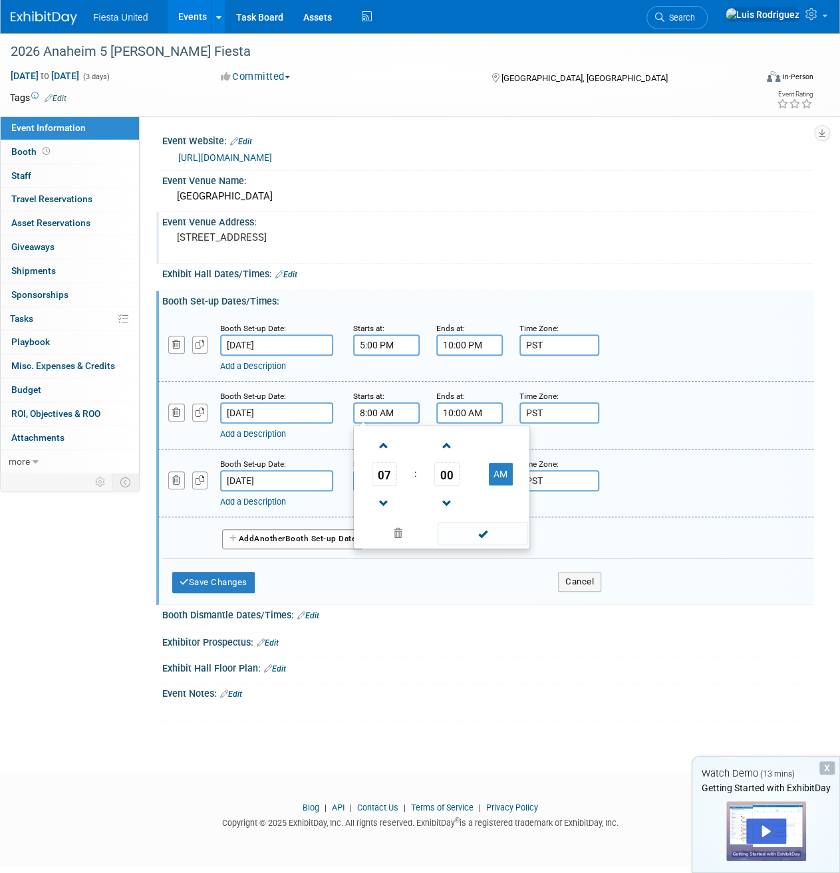
type input "8:00 AM"
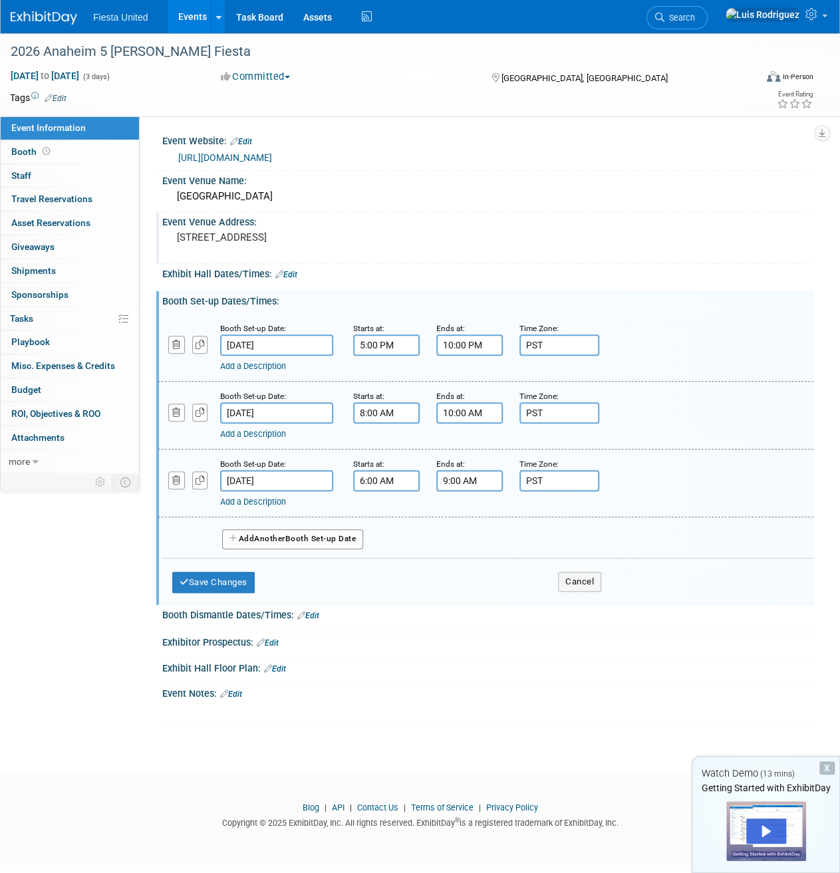
click at [460, 599] on div "Booth Set-up Dates/Times: Edit Booth Set-up Date: [DATE] Starts at: 5:00 PM End…" at bounding box center [484, 447] width 657 height 313
click at [239, 574] on button "Save Changes" at bounding box center [213, 582] width 82 height 21
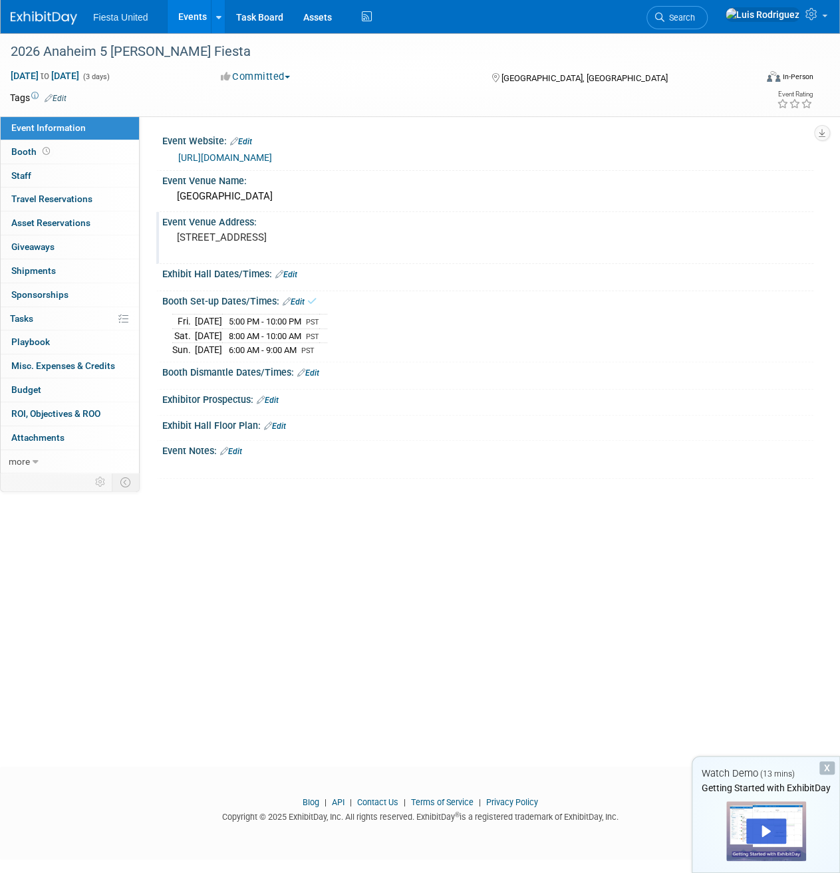
click at [305, 369] on icon at bounding box center [301, 373] width 8 height 9
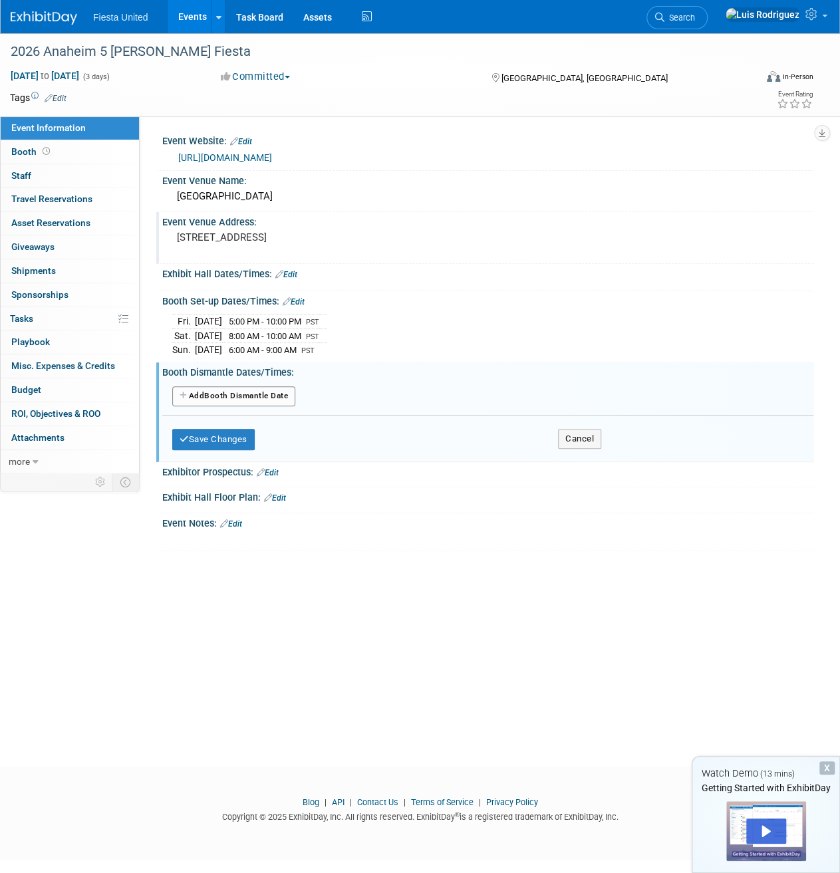
click at [243, 388] on button "Add Another Booth Dismantle Date" at bounding box center [233, 397] width 123 height 20
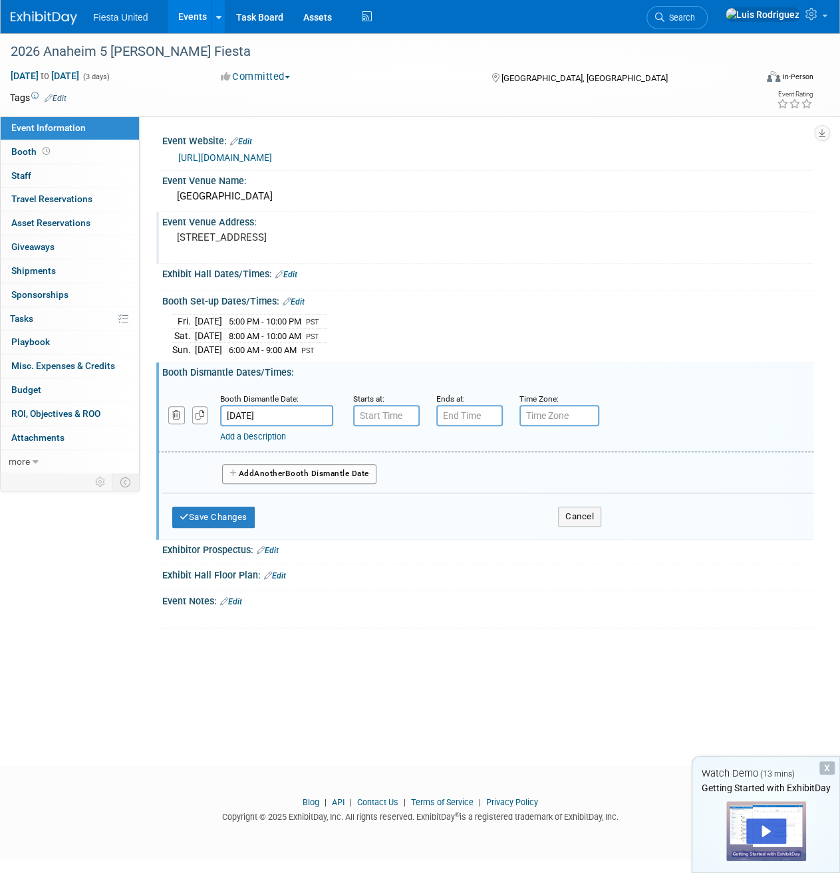
type input "7:00 AM"
click at [381, 412] on input "7:00 AM" at bounding box center [386, 415] width 67 height 21
type input "8:00 PM"
type input "7:00 PM"
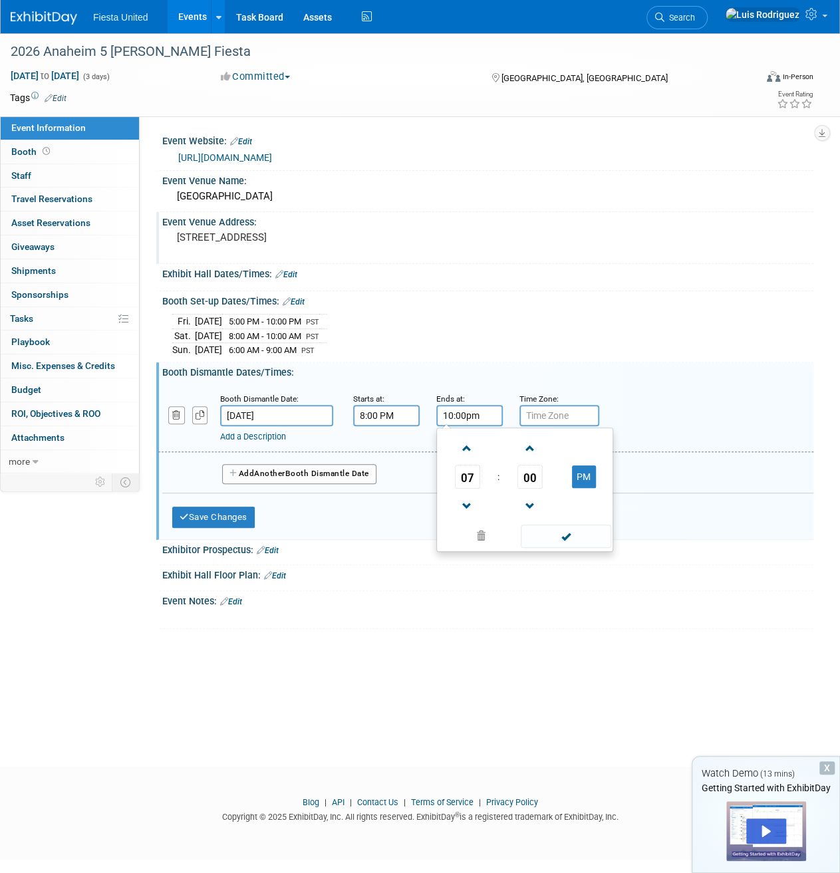
type input "10:00 PM"
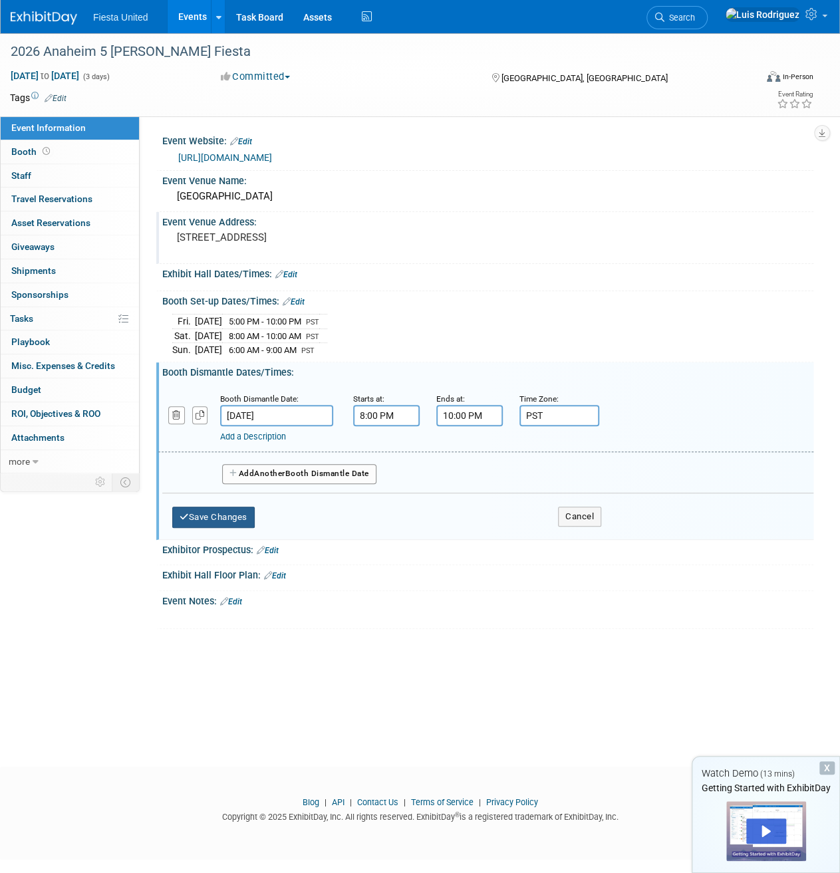
type input "PST"
click at [243, 512] on button "Save Changes" at bounding box center [213, 517] width 82 height 21
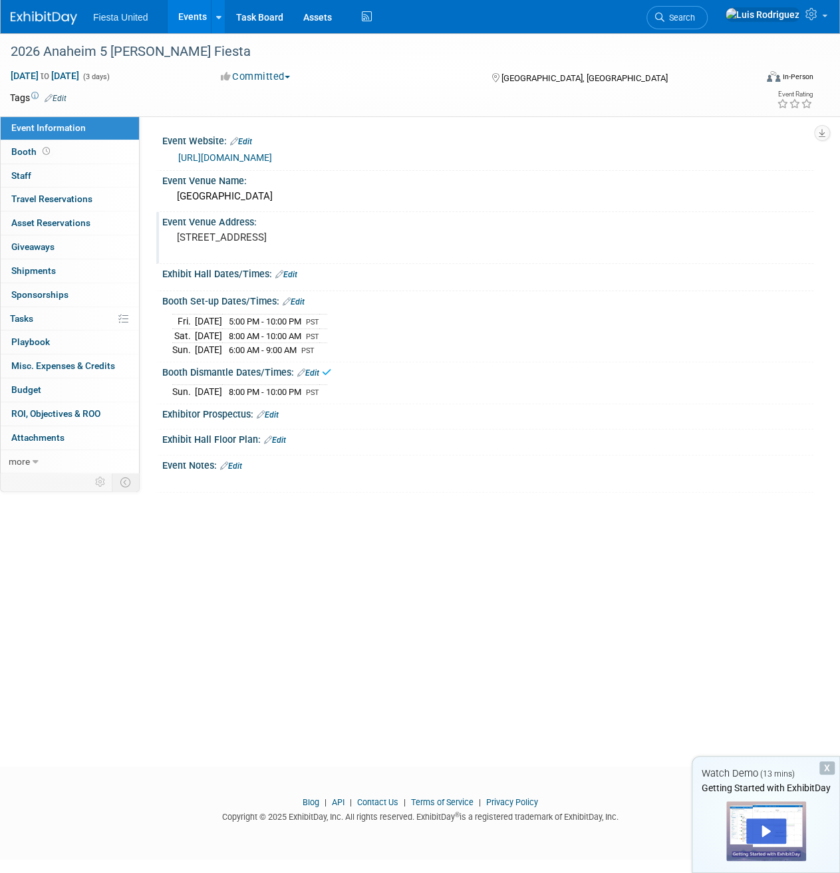
click at [429, 545] on div "2026 Anaheim 5 [PERSON_NAME] Fiesta [DATE] to [DATE] (3 days) [DATE] to [DATE] …" at bounding box center [420, 388] width 840 height 710
click at [279, 410] on link "Edit" at bounding box center [268, 414] width 22 height 9
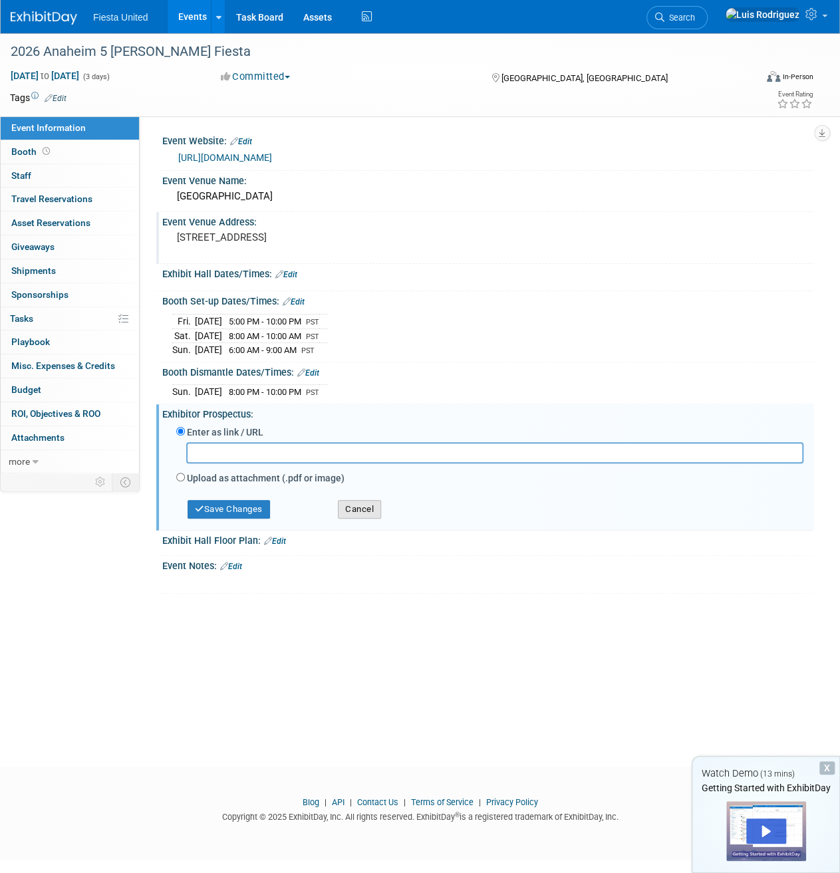
click at [362, 512] on button "Cancel" at bounding box center [359, 509] width 43 height 19
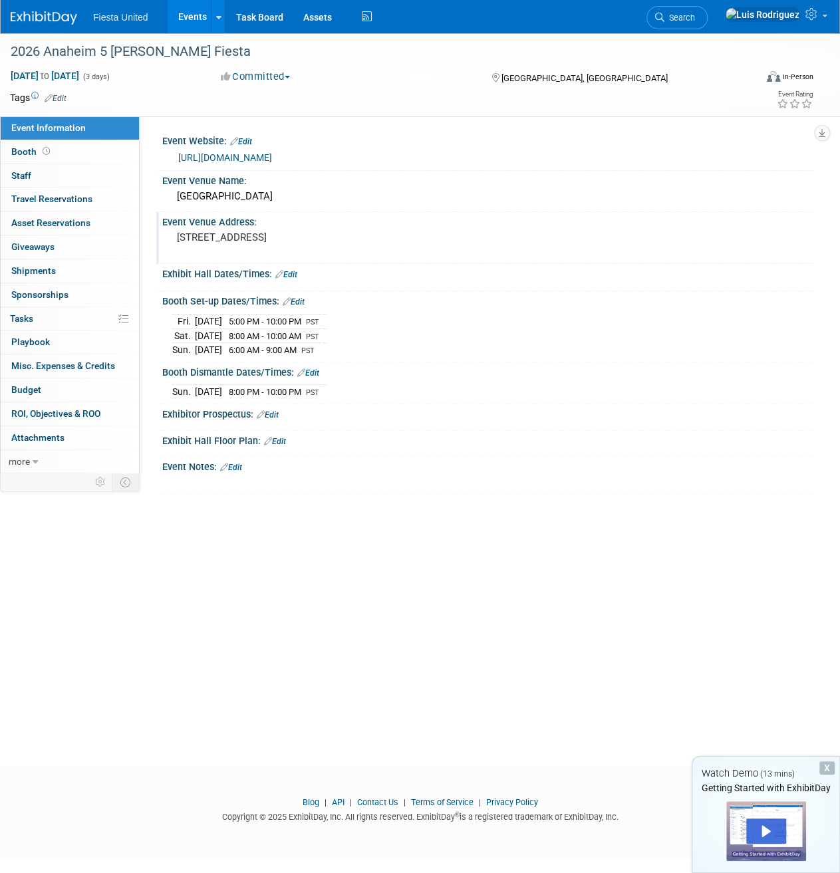
click at [286, 437] on link "Edit" at bounding box center [275, 441] width 22 height 9
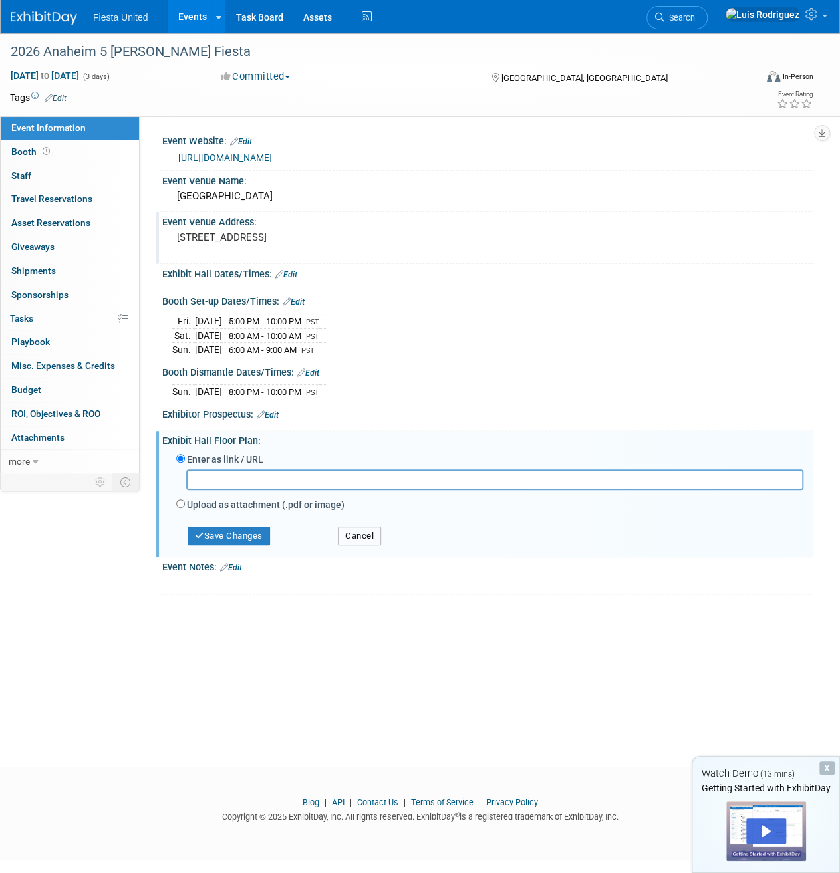
drag, startPoint x: 367, startPoint y: 531, endPoint x: 358, endPoint y: 532, distance: 8.7
click at [367, 532] on button "Cancel" at bounding box center [359, 536] width 43 height 19
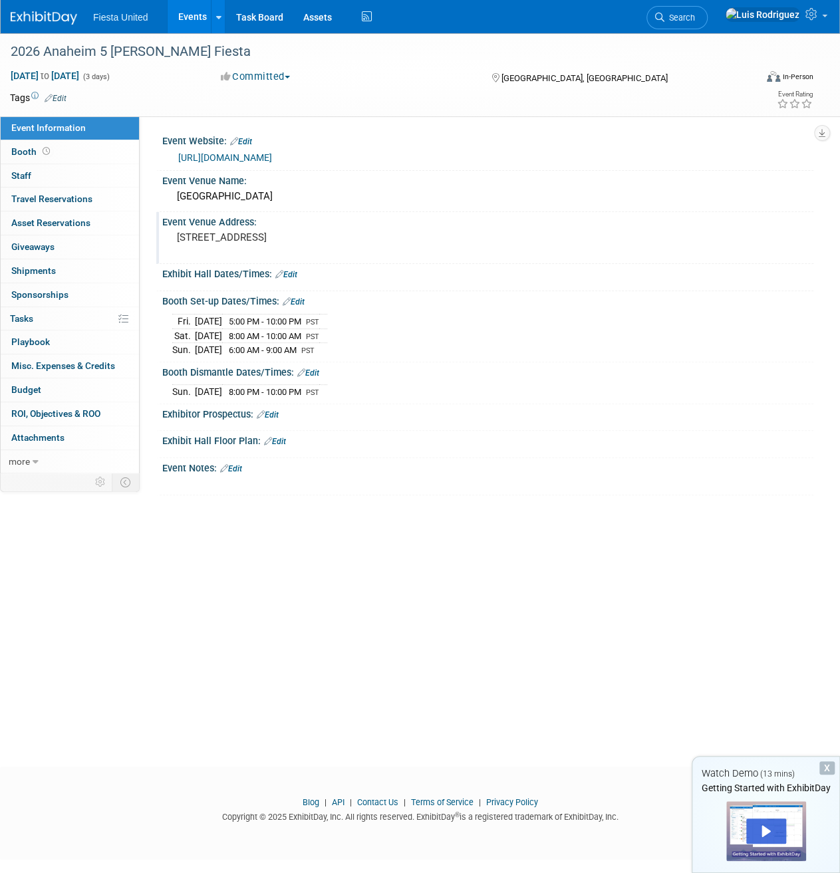
click at [238, 474] on div "X" at bounding box center [486, 477] width 635 height 7
click at [234, 464] on link "Edit" at bounding box center [231, 468] width 22 height 9
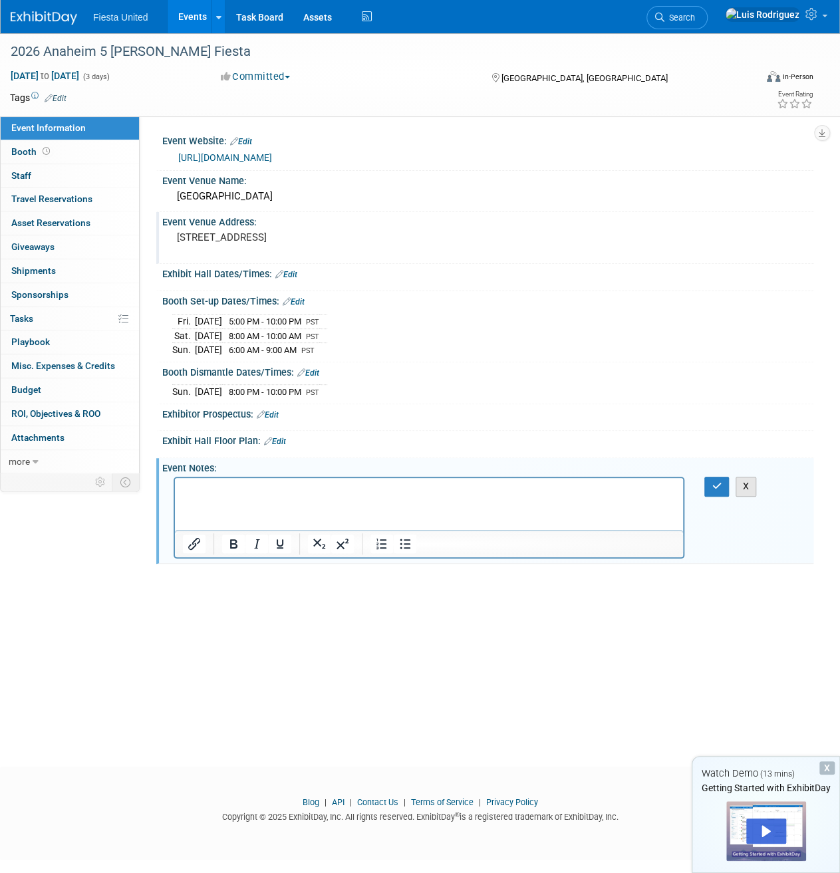
click at [746, 484] on button "X" at bounding box center [746, 486] width 21 height 19
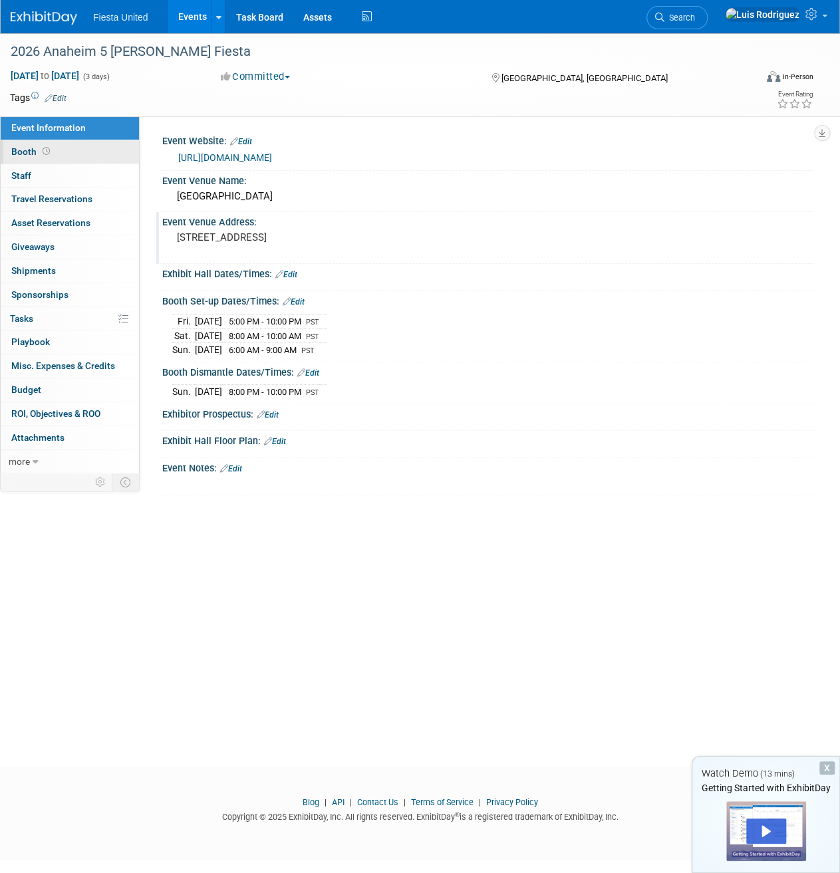
click at [55, 153] on link "Booth" at bounding box center [70, 151] width 138 height 23
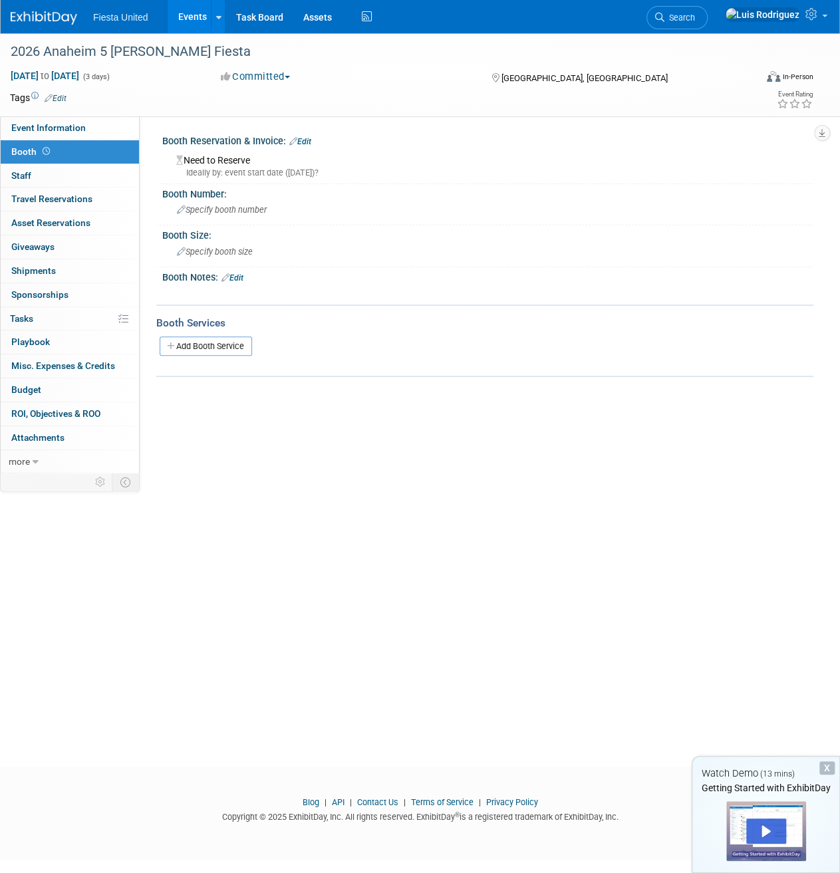
drag, startPoint x: 220, startPoint y: 162, endPoint x: 249, endPoint y: 153, distance: 30.7
click at [220, 162] on div "Need to Reserve Ideally by: event start date ([DATE])?" at bounding box center [487, 164] width 631 height 29
click at [310, 134] on div "Booth Reservation & Invoice: Edit" at bounding box center [487, 139] width 651 height 17
click at [310, 142] on link "Edit" at bounding box center [300, 141] width 22 height 9
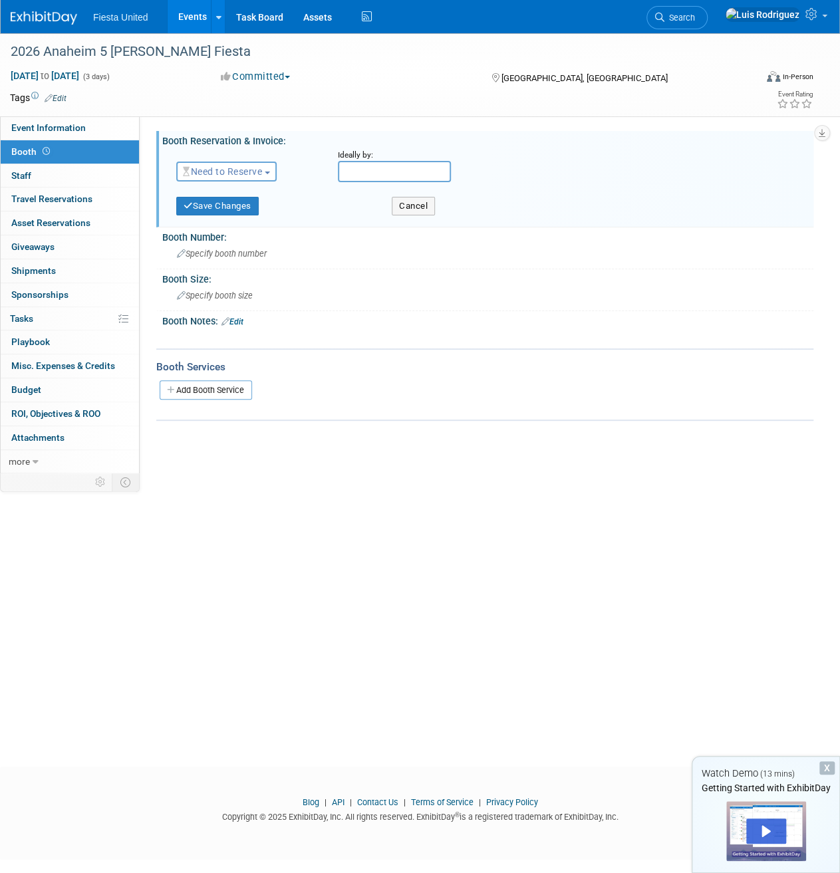
click at [262, 168] on span "Need to Reserve" at bounding box center [222, 171] width 79 height 11
click at [245, 190] on link "Need to Reserve" at bounding box center [248, 194] width 142 height 19
click at [393, 169] on input "text" at bounding box center [394, 171] width 113 height 21
click at [440, 195] on select "September October November December" at bounding box center [421, 196] width 77 height 17
click at [480, 194] on input "2025" at bounding box center [479, 196] width 40 height 15
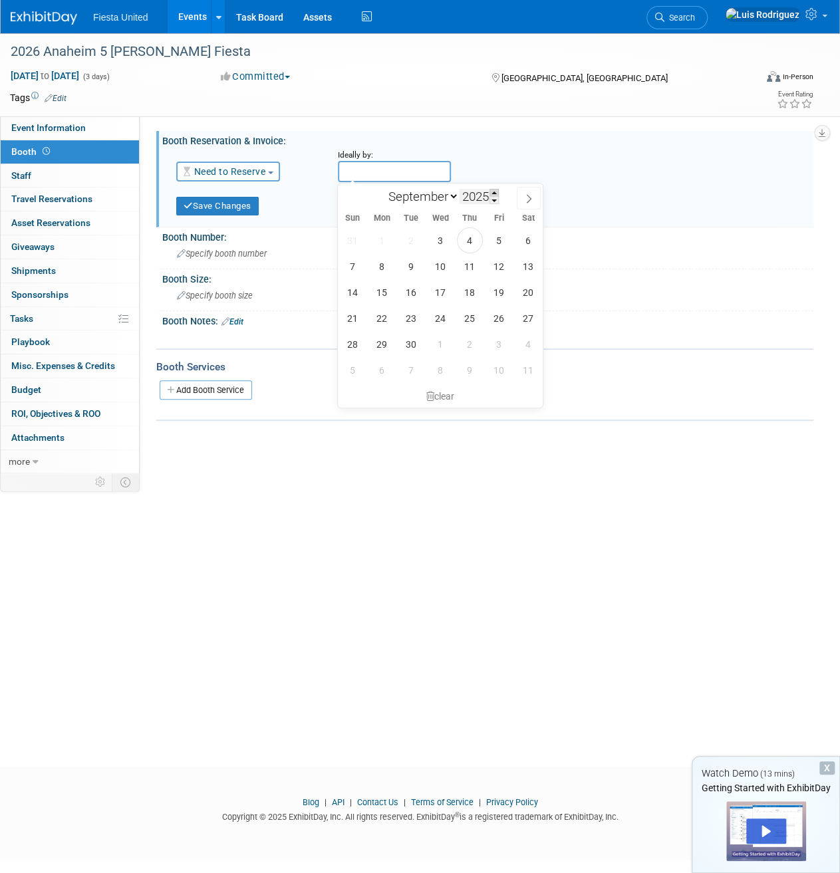
click at [491, 193] on span at bounding box center [494, 193] width 9 height 8
type input "2026"
click at [434, 195] on select "January February March April May June July August September October November De…" at bounding box center [421, 196] width 77 height 17
select select "3"
click at [383, 188] on select "January February March April May June July August September October November De…" at bounding box center [421, 196] width 77 height 17
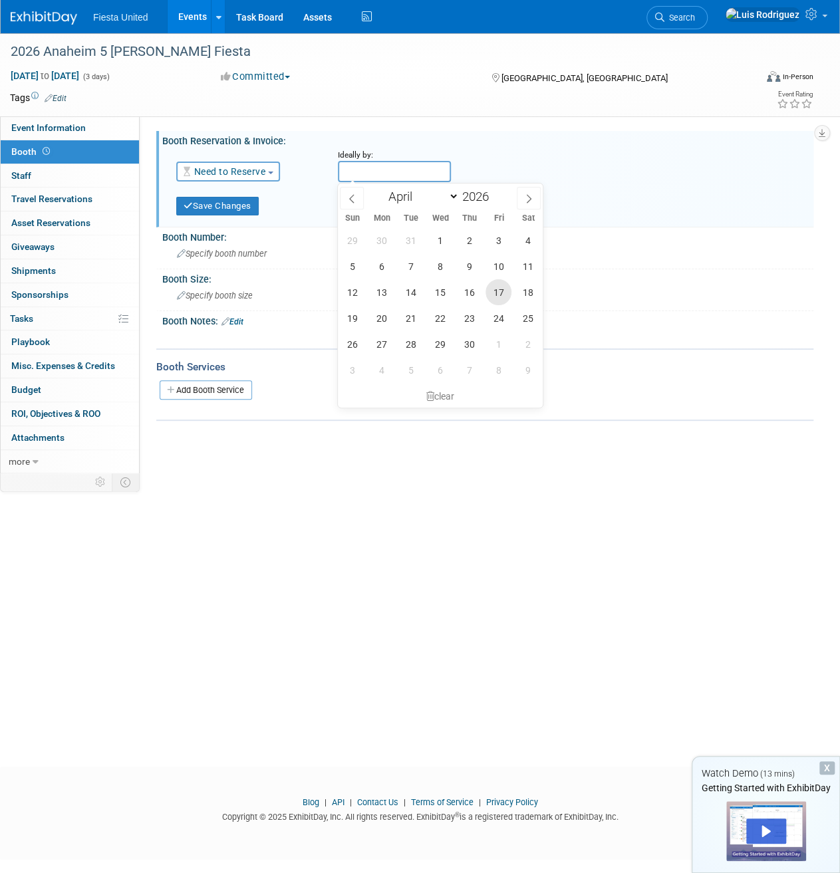
click at [504, 293] on span "17" at bounding box center [499, 292] width 26 height 26
type input "[DATE]"
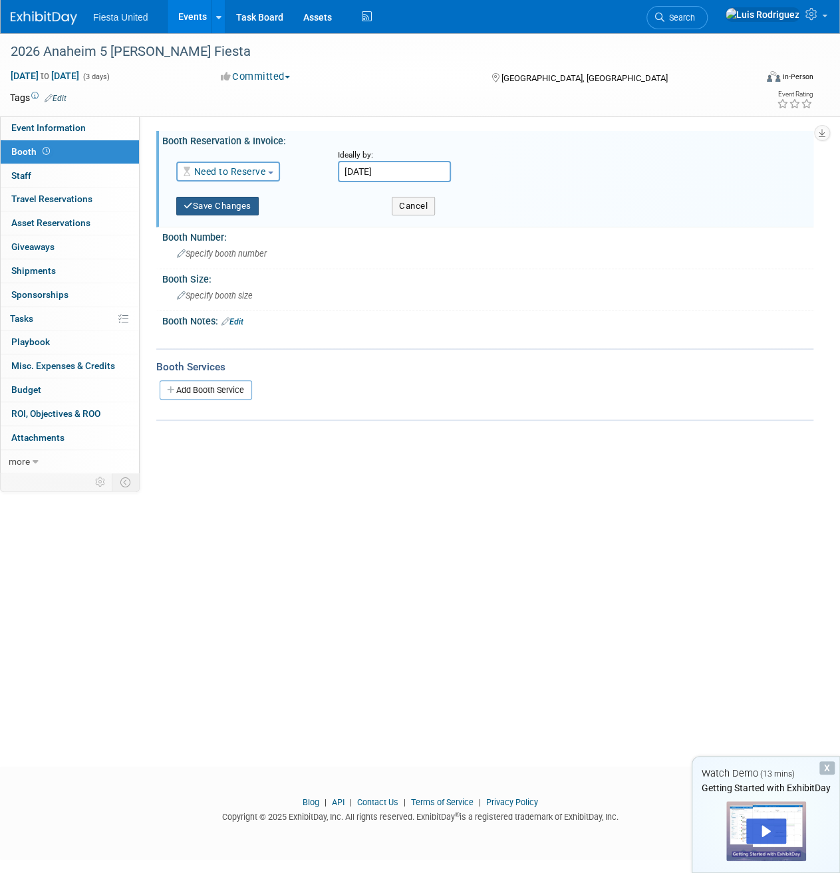
click at [233, 208] on button "Save Changes" at bounding box center [217, 206] width 82 height 19
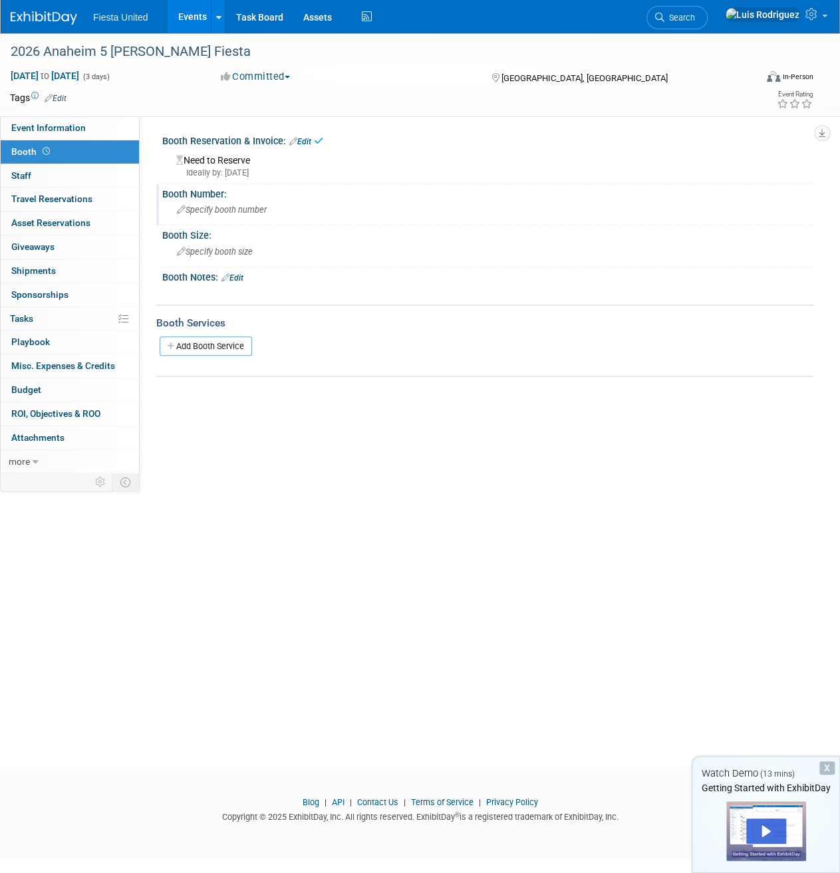
click at [217, 210] on span "Specify booth number" at bounding box center [222, 210] width 90 height 10
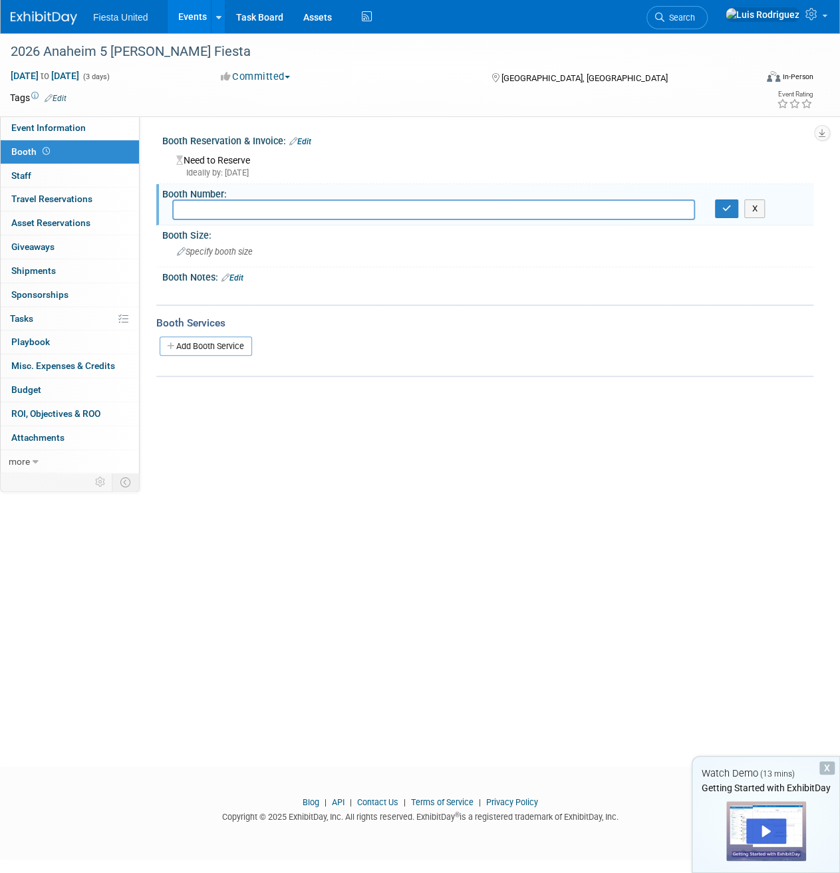
type input "f"
click at [236, 253] on span "Specify booth size" at bounding box center [215, 252] width 76 height 10
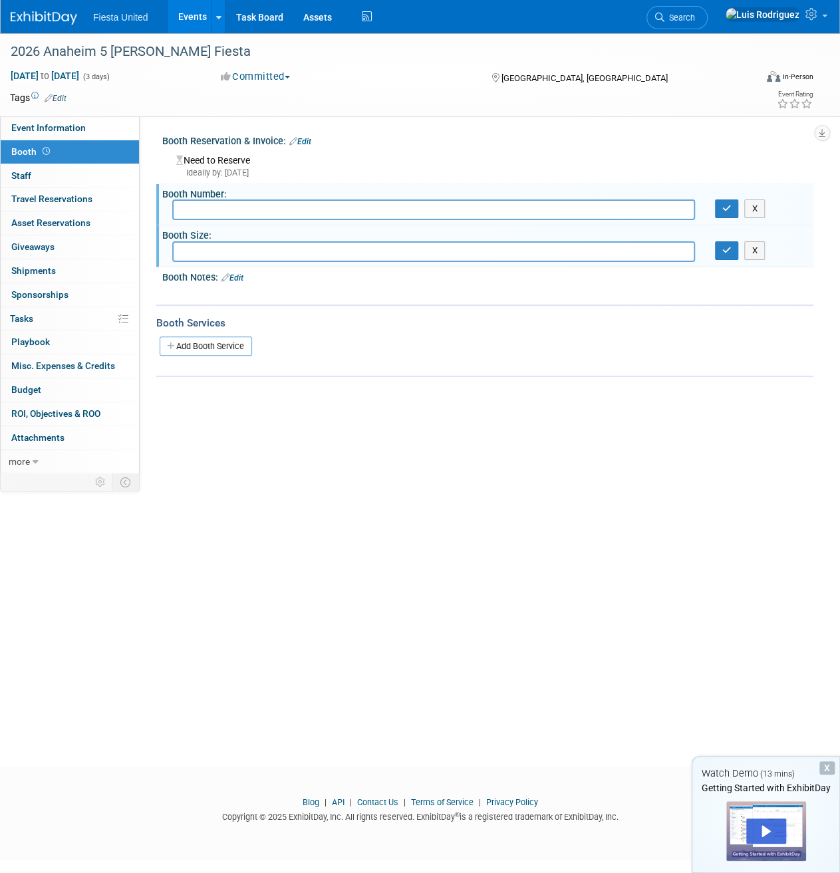
click at [391, 361] on div at bounding box center [484, 363] width 657 height 5
click at [202, 347] on link "Add Booth Service" at bounding box center [206, 346] width 92 height 19
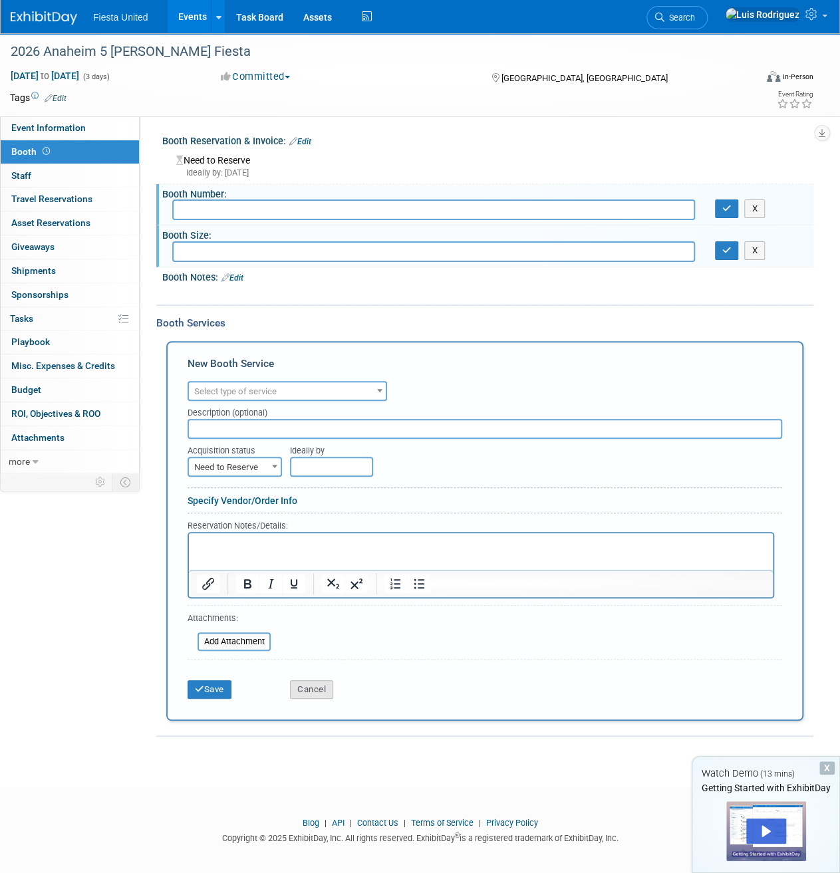
click at [313, 687] on button "Cancel" at bounding box center [311, 690] width 43 height 19
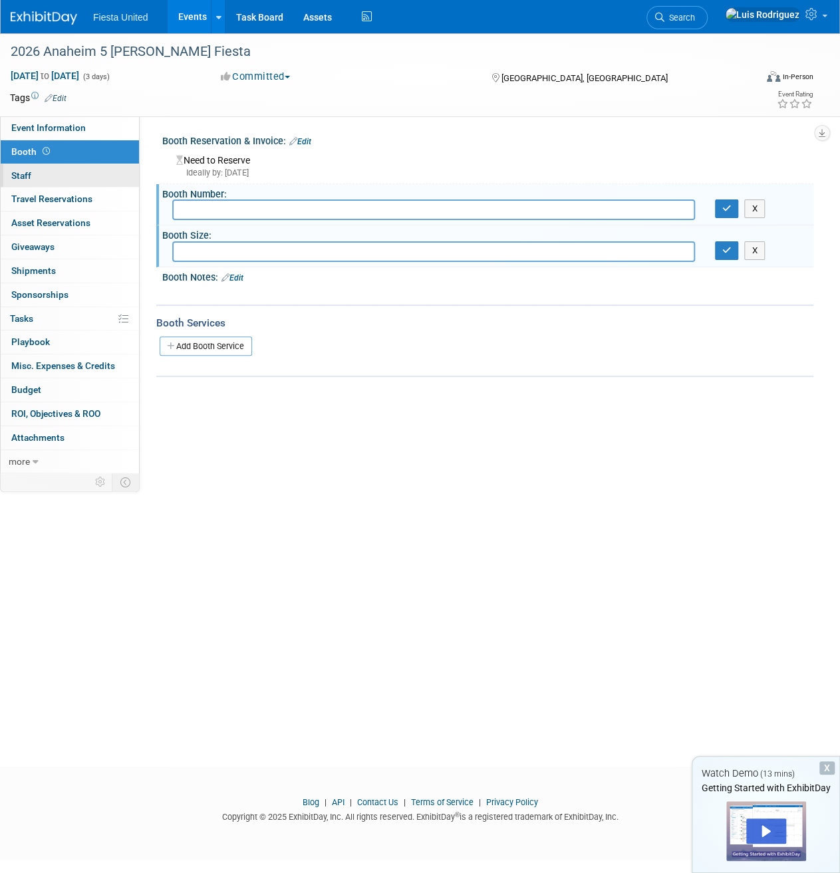
click at [43, 180] on link "0 Staff 0" at bounding box center [70, 175] width 138 height 23
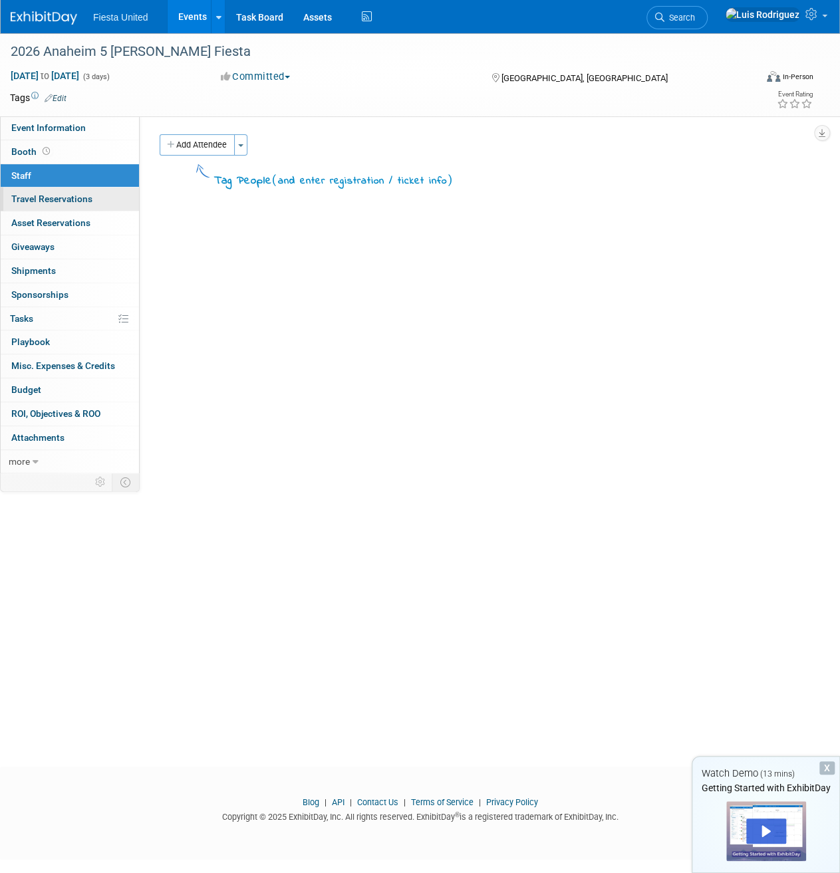
click at [65, 194] on span "Travel Reservations 0" at bounding box center [51, 199] width 81 height 11
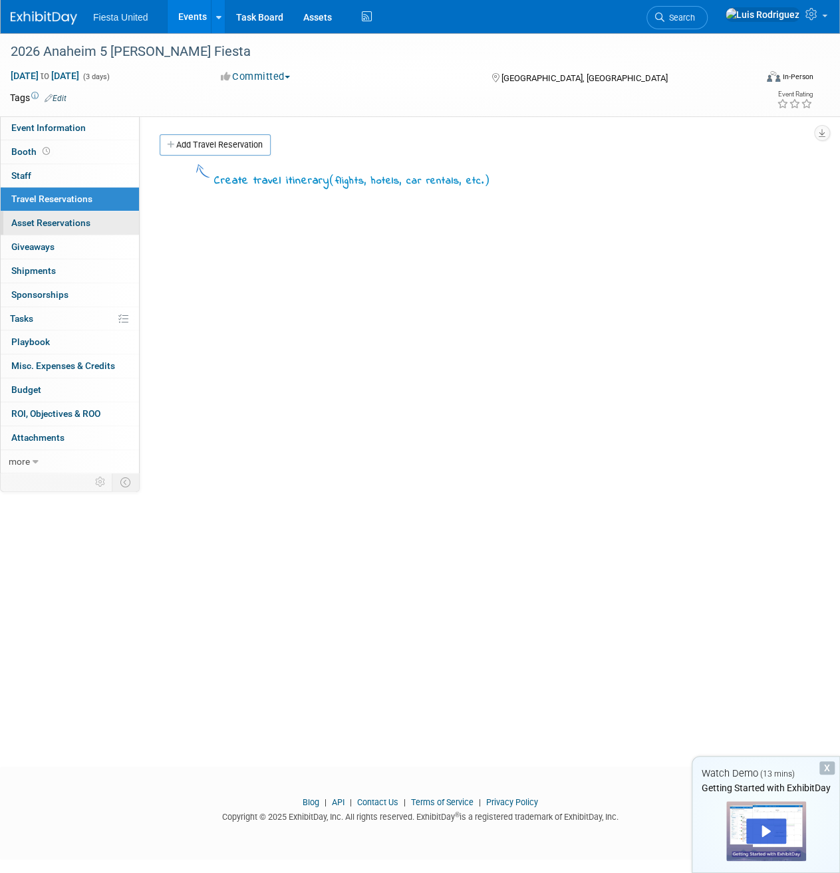
click at [76, 220] on span "Asset Reservations 0" at bounding box center [50, 223] width 79 height 11
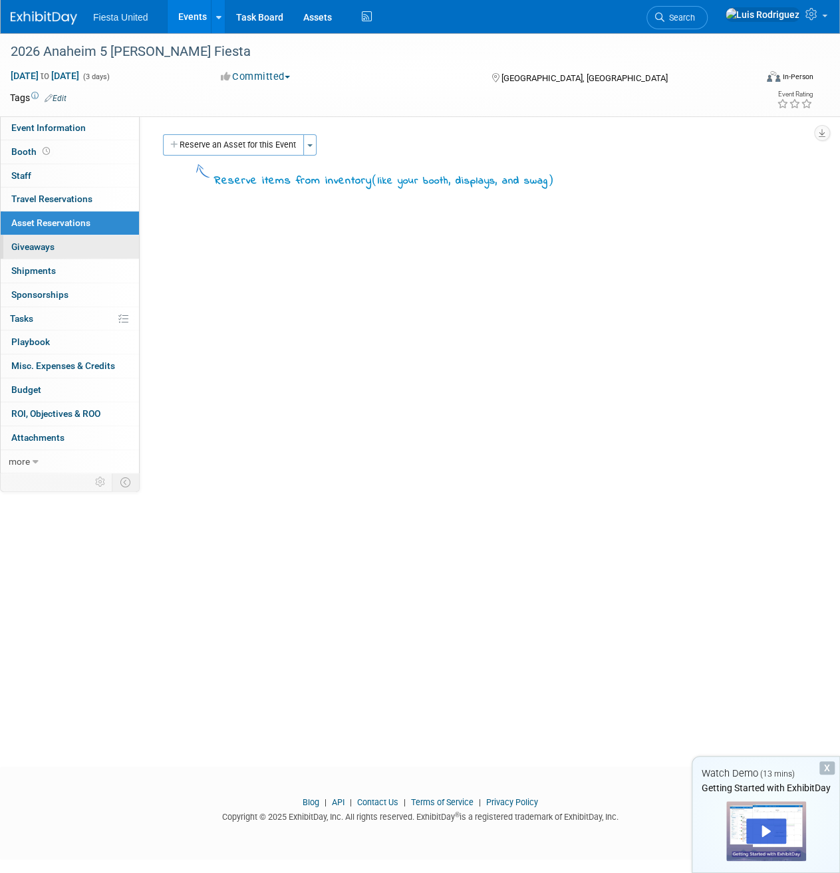
click at [60, 246] on link "0 Giveaways 0" at bounding box center [70, 247] width 138 height 23
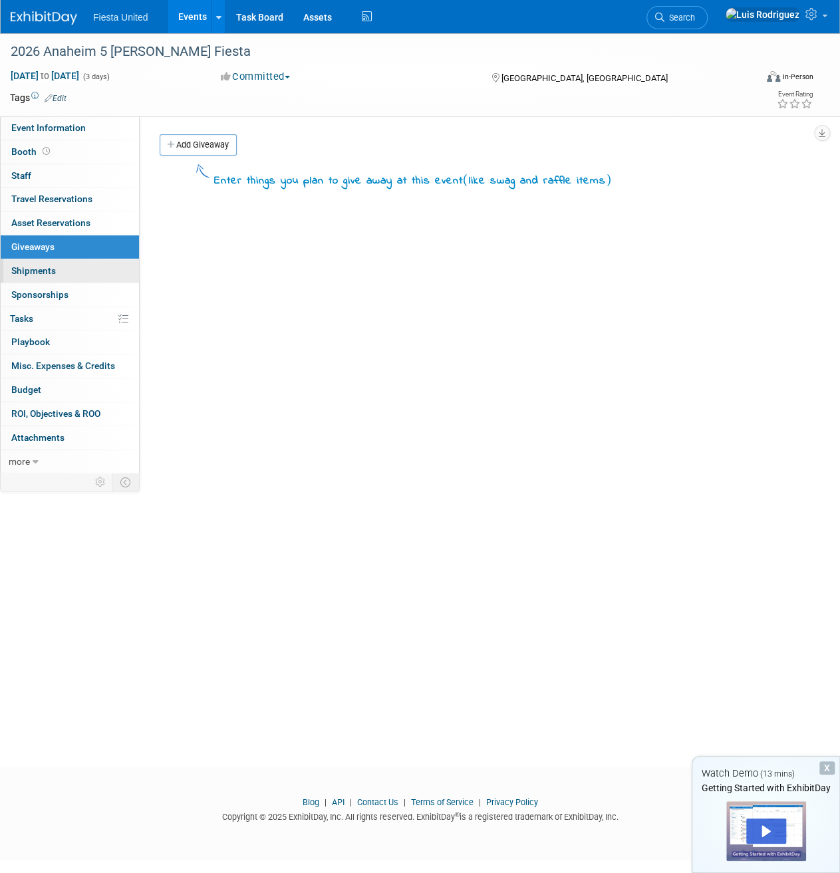
click at [60, 273] on link "0 Shipments 0" at bounding box center [70, 270] width 138 height 23
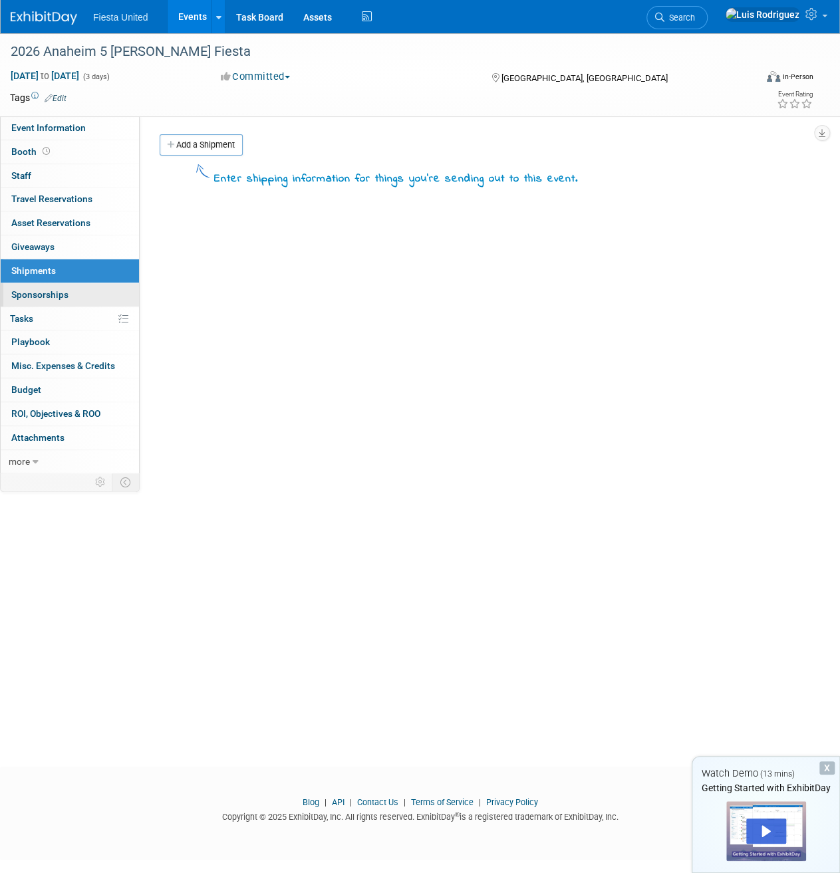
click at [55, 300] on link "0 Sponsorships 0" at bounding box center [70, 294] width 138 height 23
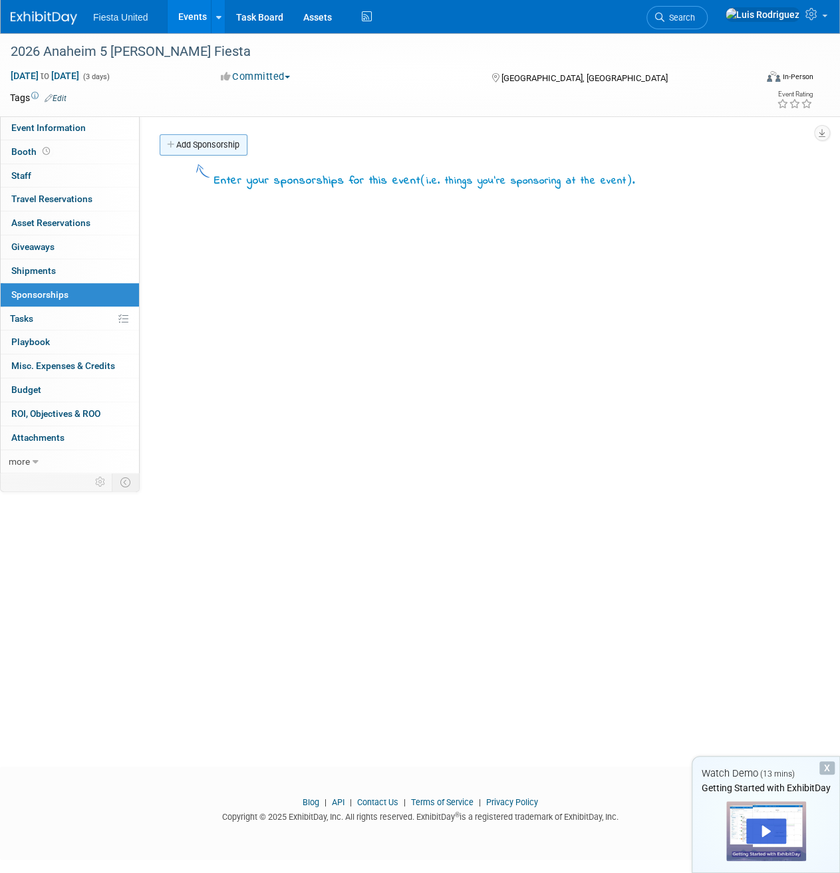
click at [210, 155] on link "Add Sponsorship" at bounding box center [204, 144] width 88 height 21
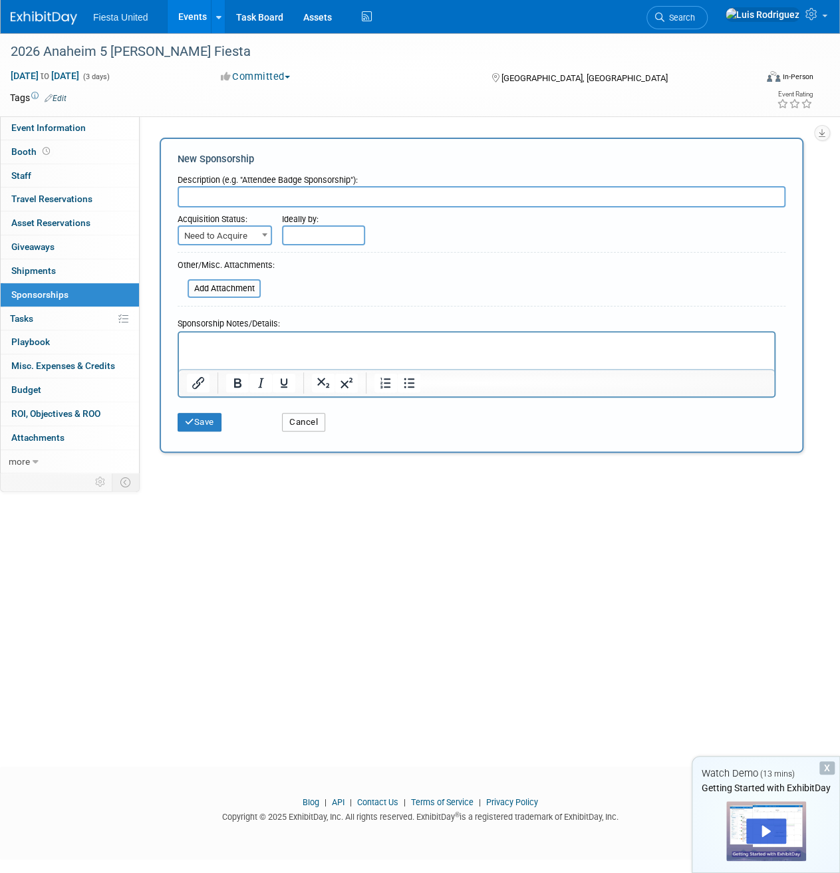
drag, startPoint x: 299, startPoint y: 418, endPoint x: 275, endPoint y: 418, distance: 24.6
click at [298, 418] on button "Cancel" at bounding box center [303, 422] width 43 height 19
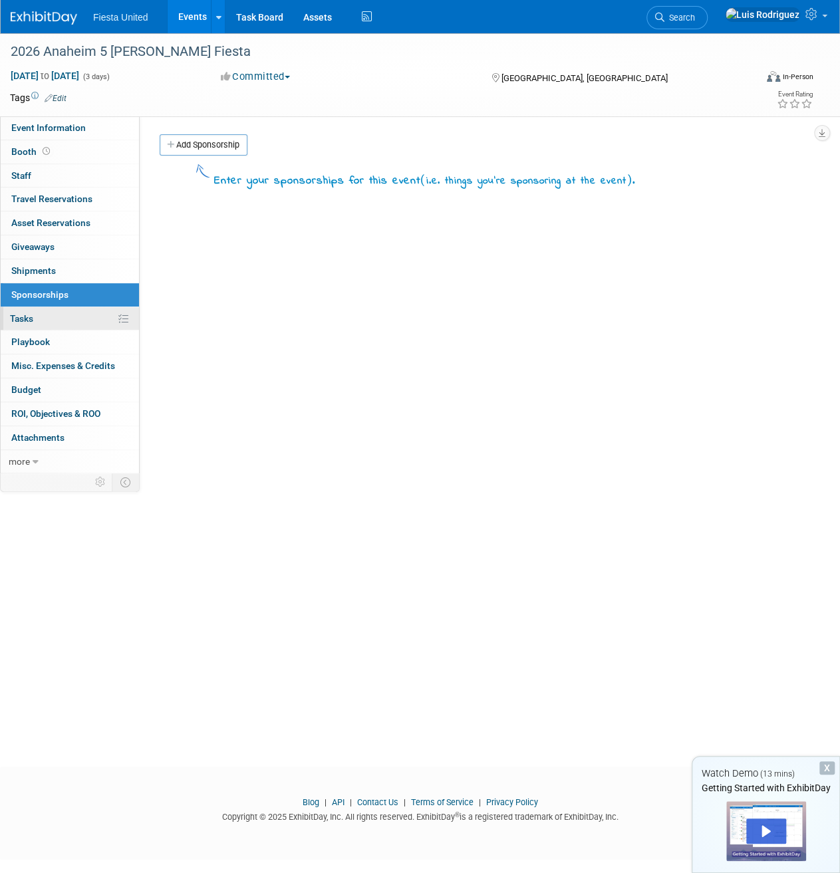
click at [65, 317] on link "0% Tasks 0%" at bounding box center [70, 318] width 138 height 23
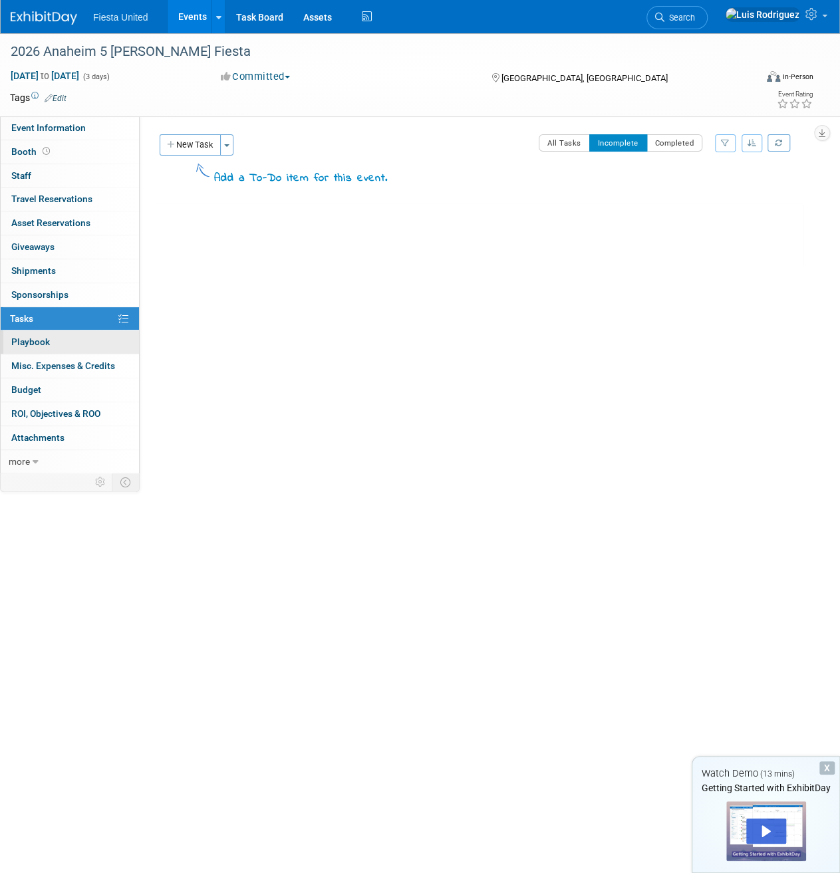
click at [63, 338] on link "0 Playbook 0" at bounding box center [70, 342] width 138 height 23
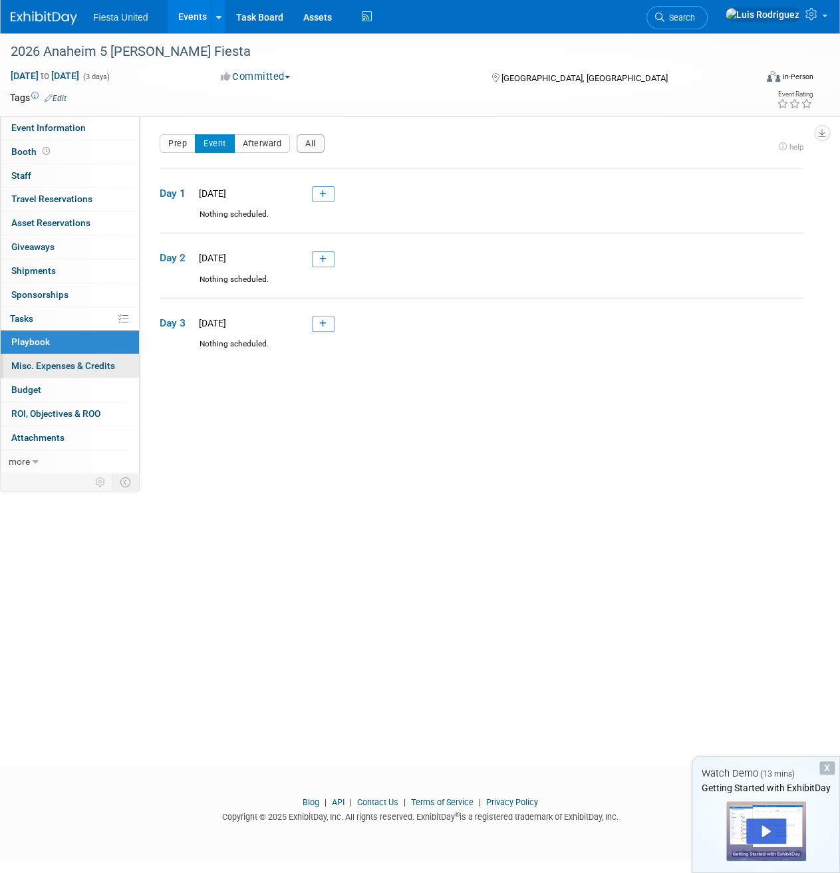
click at [72, 361] on span "Misc. Expenses & Credits 0" at bounding box center [63, 366] width 104 height 11
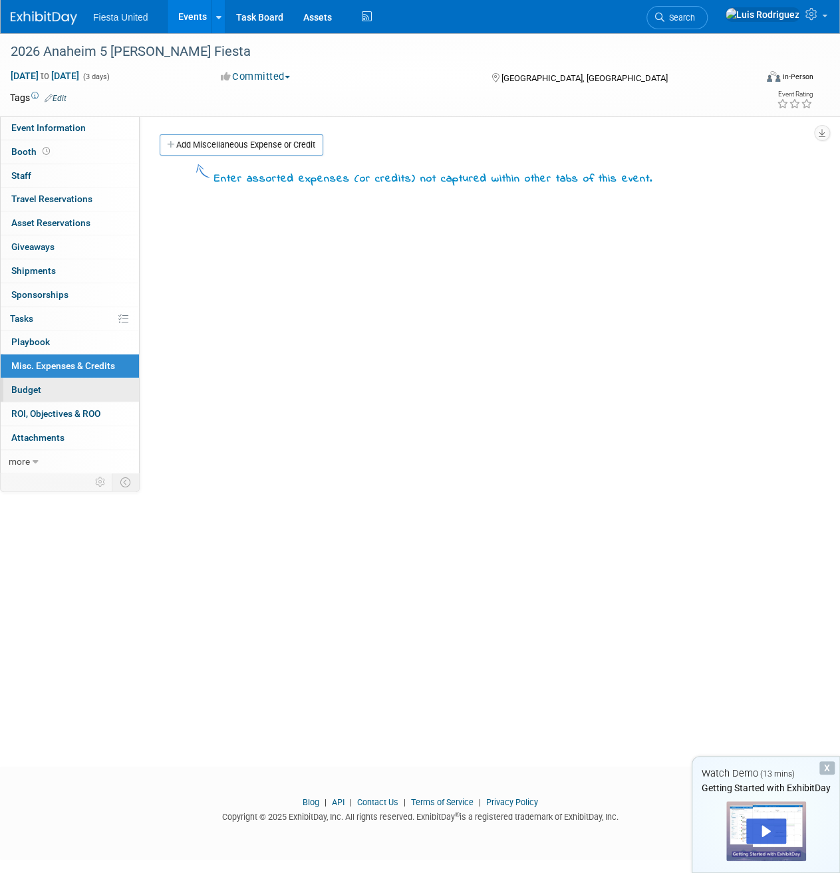
click at [60, 389] on link "Budget" at bounding box center [70, 390] width 138 height 23
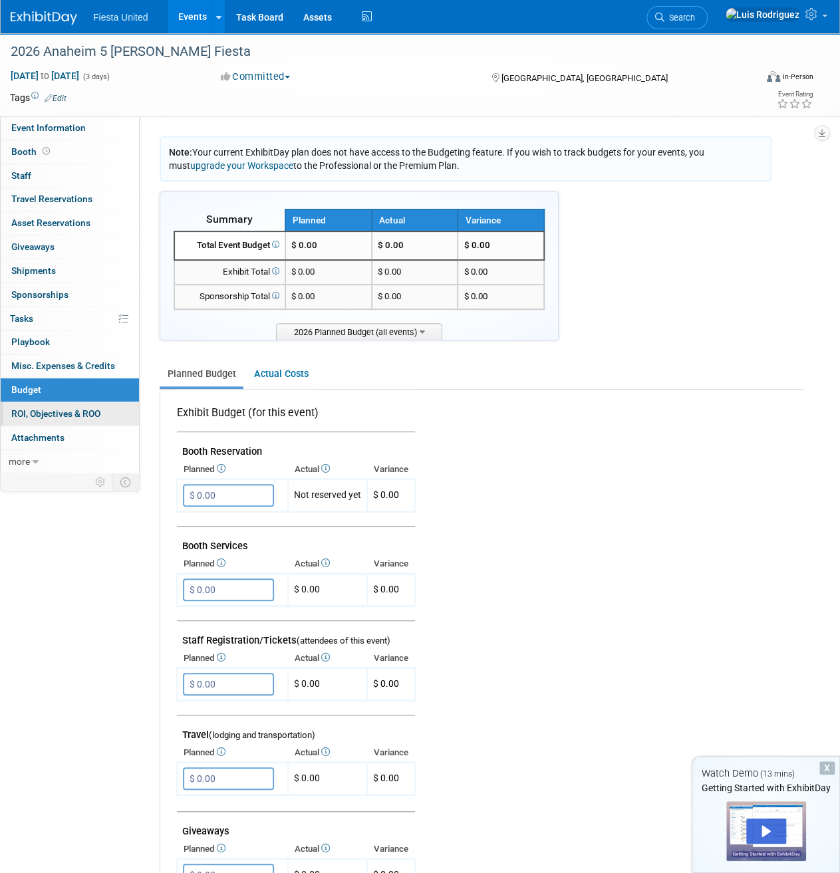
click at [61, 404] on link "0 ROI, Objectives & ROO 0" at bounding box center [70, 413] width 138 height 23
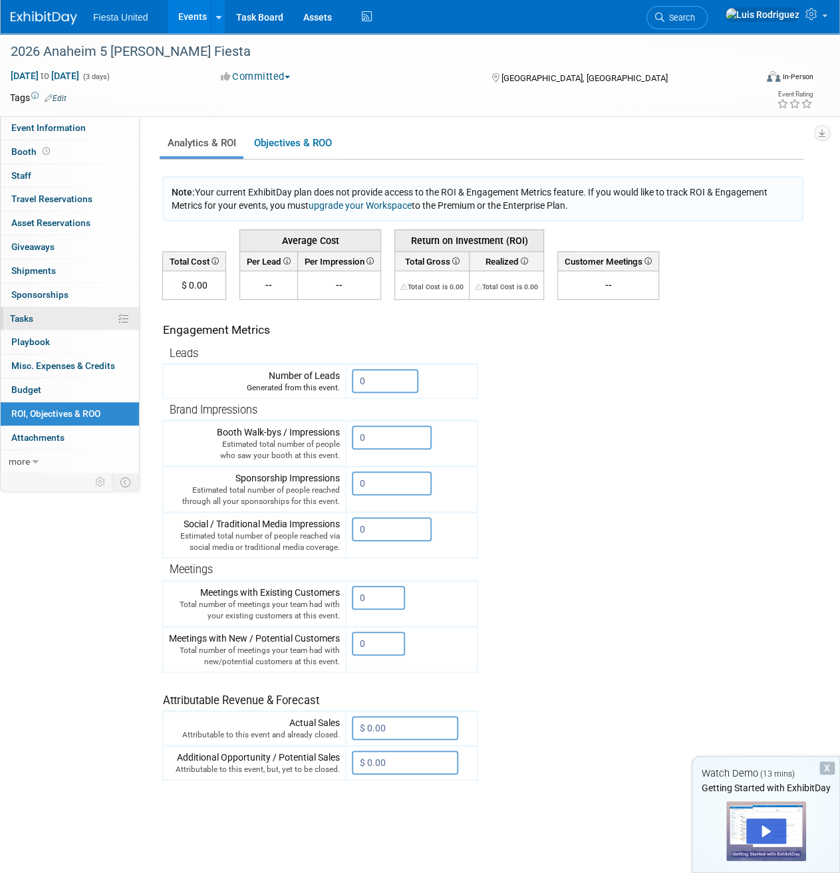
drag, startPoint x: 61, startPoint y: 431, endPoint x: 81, endPoint y: 322, distance: 111.0
click at [61, 432] on span "Attachments 0" at bounding box center [37, 437] width 53 height 11
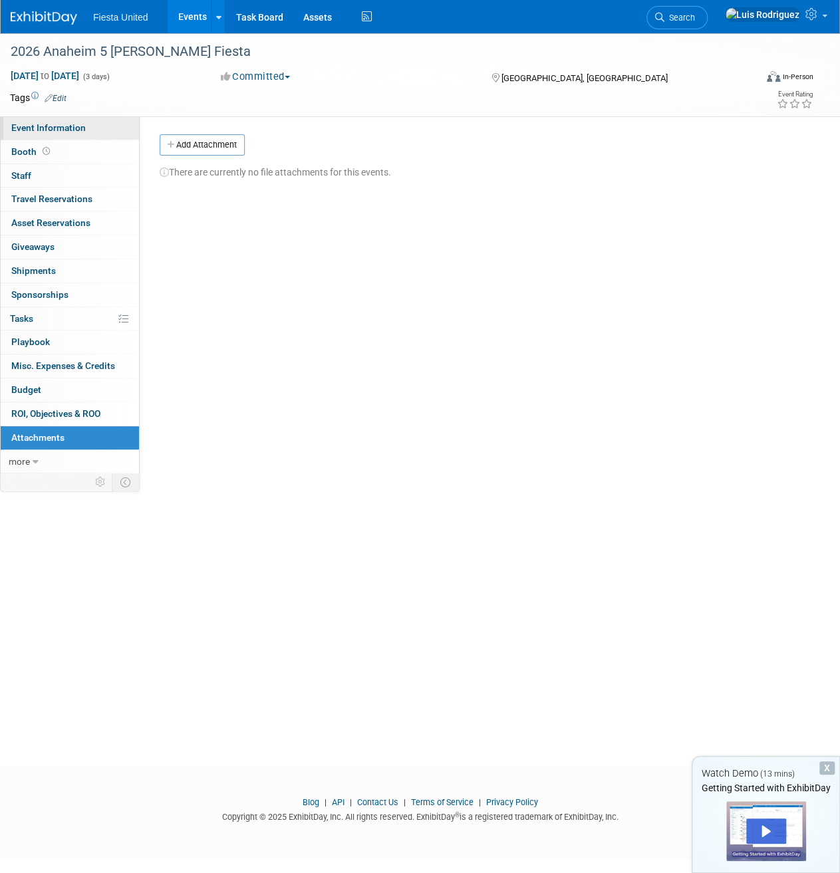
click at [61, 118] on link "Event Information" at bounding box center [70, 127] width 138 height 23
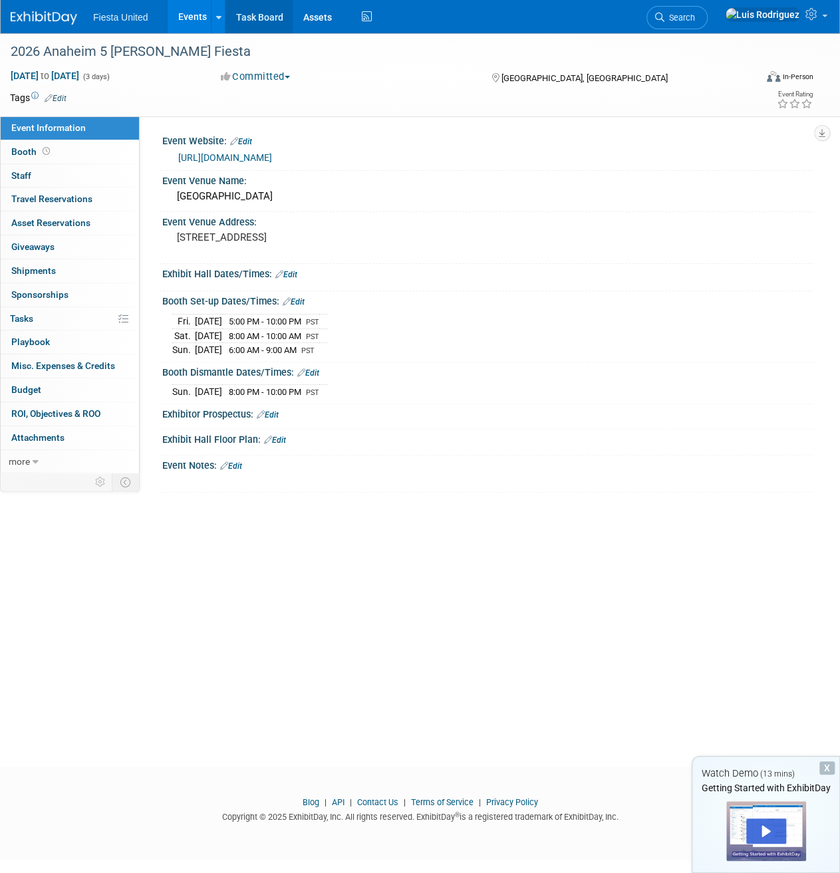
click at [259, 20] on link "Task Board" at bounding box center [259, 16] width 67 height 33
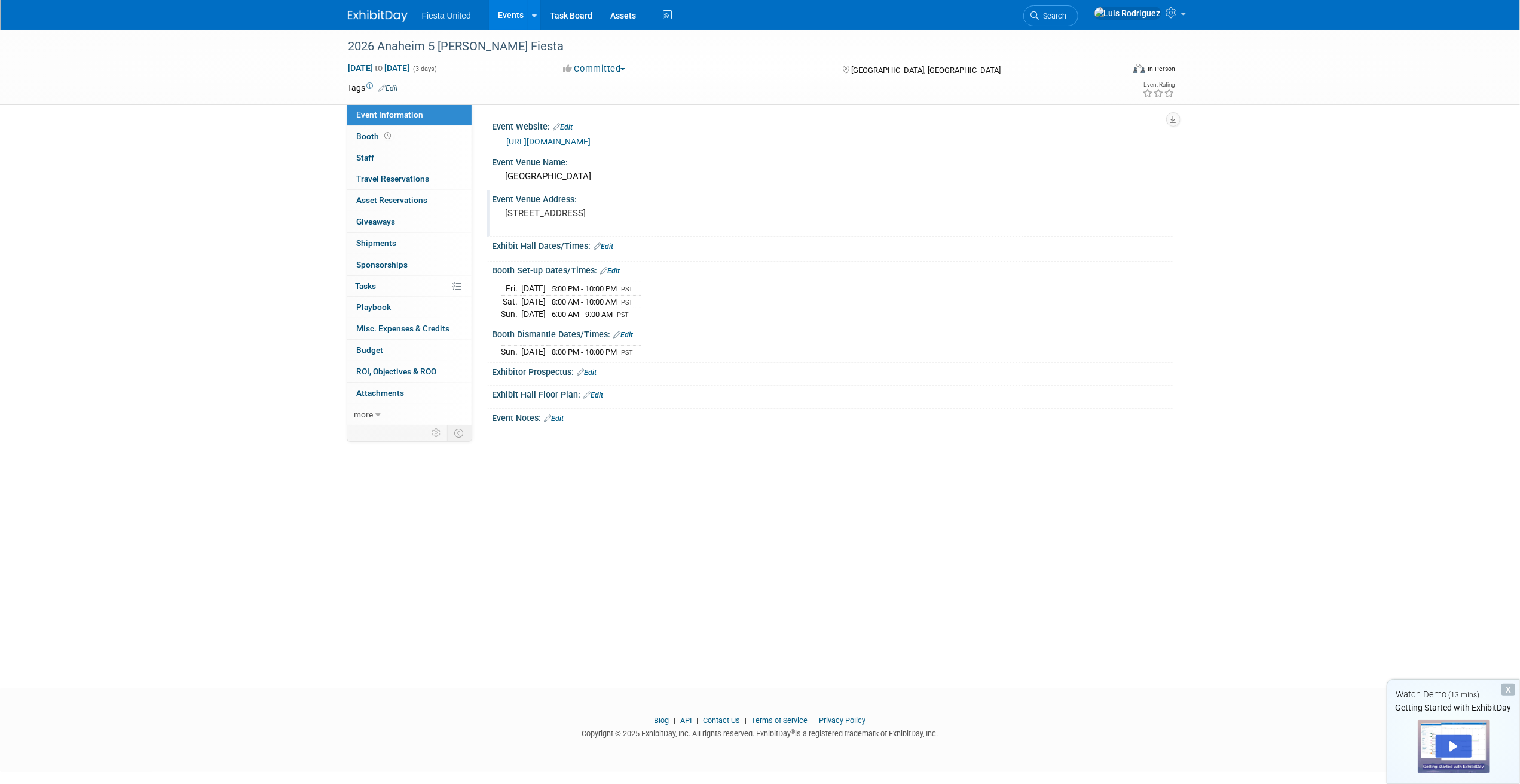
click at [903, 198] on div "Event Venue Address:" at bounding box center [832, 198] width 680 height 15
click at [248, 294] on div "2026 Anaheim 5 [PERSON_NAME] Fiesta [DATE] to [DATE] (3 days) [DATE] to [DATE] …" at bounding box center [760, 348] width 1520 height 638
click at [455, 8] on li "Fiesta United" at bounding box center [455, 11] width 66 height 17
